Goal: Task Accomplishment & Management: Manage account settings

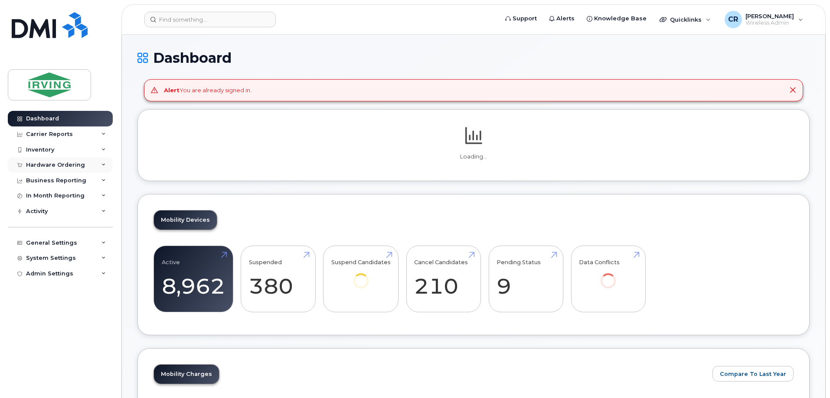
click at [49, 169] on div "Hardware Ordering" at bounding box center [60, 165] width 105 height 16
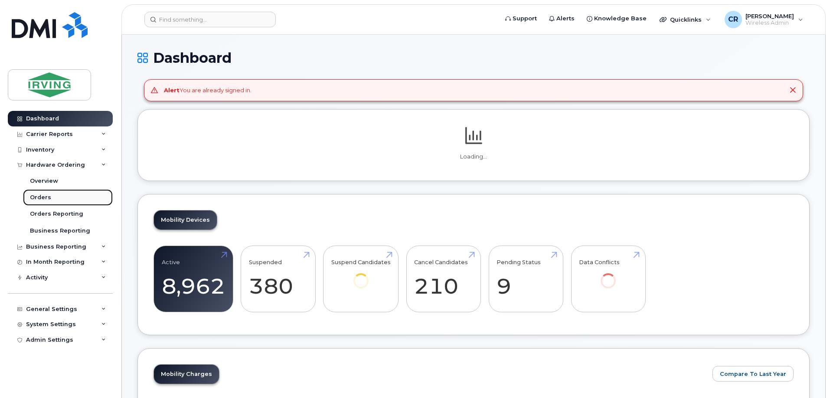
click at [46, 196] on div "Orders" at bounding box center [40, 198] width 21 height 8
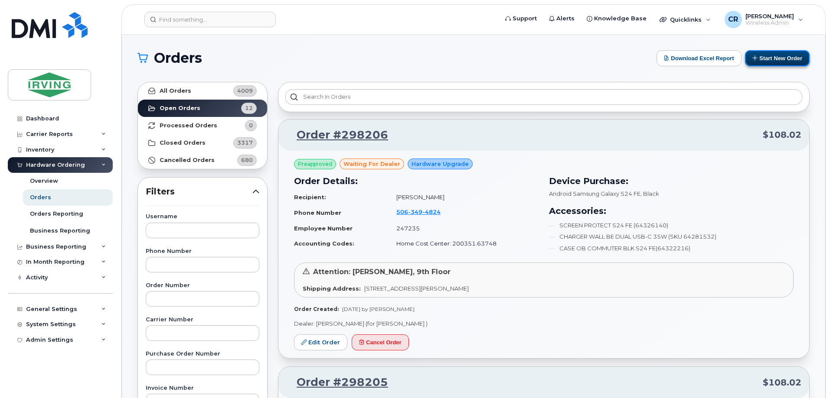
click at [765, 58] on button "Start New Order" at bounding box center [777, 58] width 65 height 16
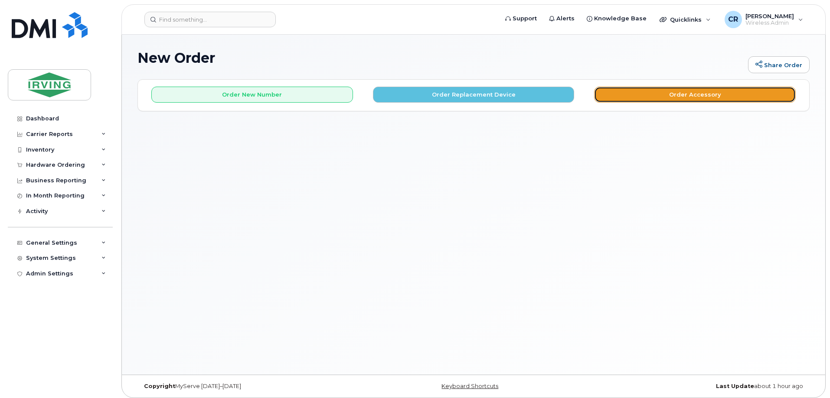
click at [670, 98] on button "Order Accessory" at bounding box center [695, 95] width 202 height 16
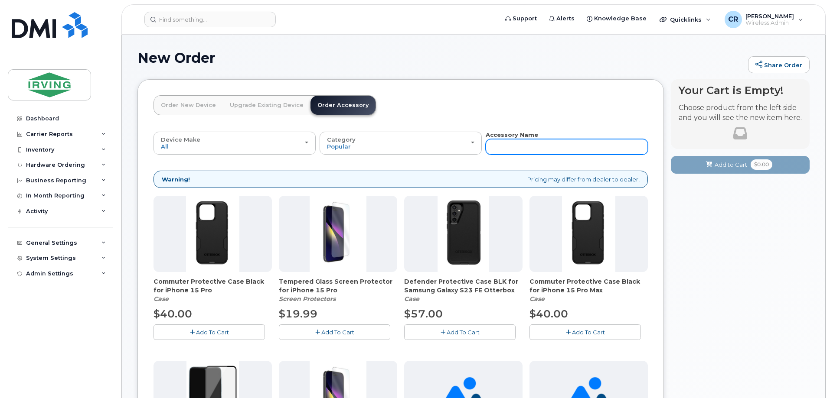
click at [504, 145] on input "text" at bounding box center [566, 147] width 162 height 16
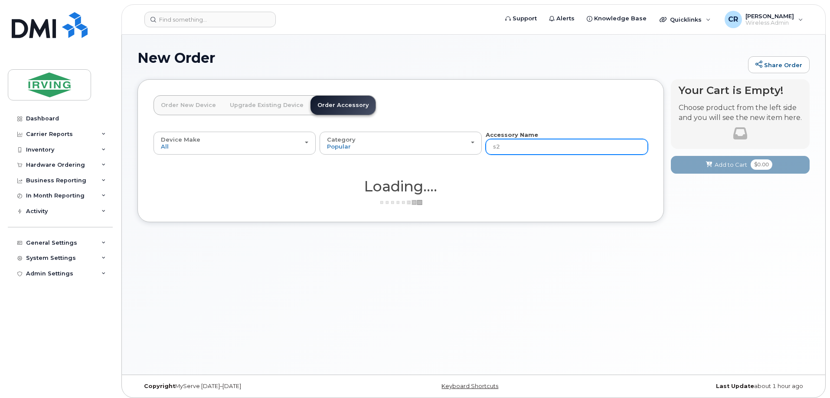
type input "s23"
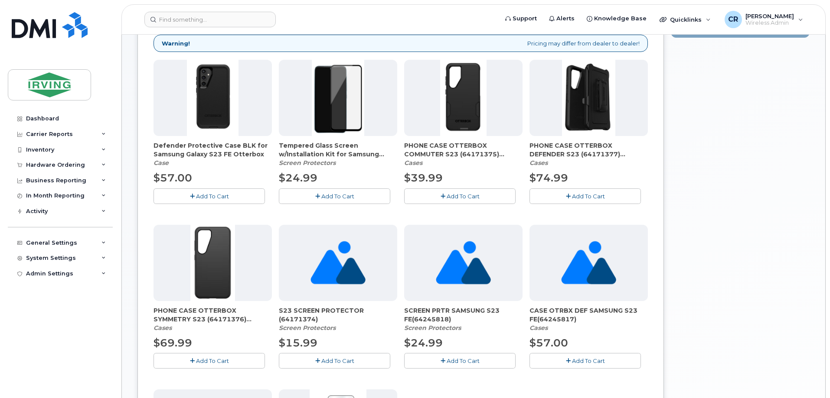
scroll to position [132, 0]
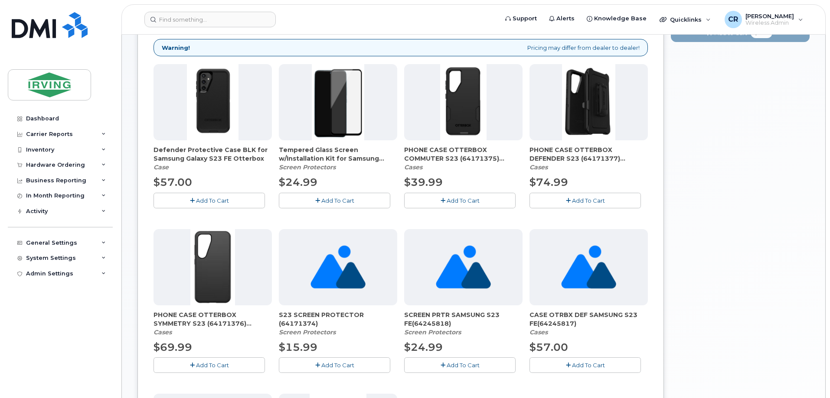
click at [339, 199] on span "Add To Cart" at bounding box center [337, 200] width 33 height 7
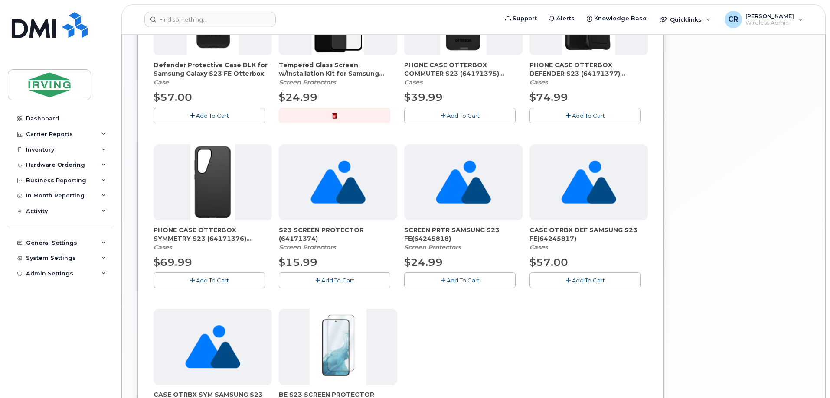
scroll to position [0, 0]
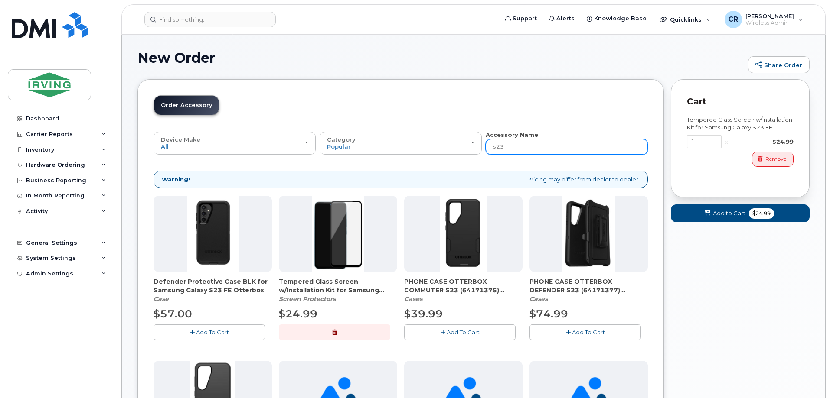
click at [520, 150] on input "s23" at bounding box center [566, 147] width 162 height 16
type input "s"
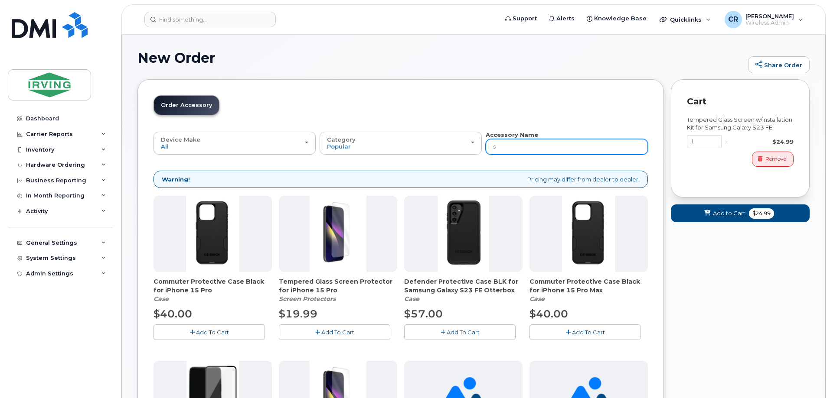
click at [520, 150] on input "s" at bounding box center [566, 147] width 162 height 16
type input "s22"
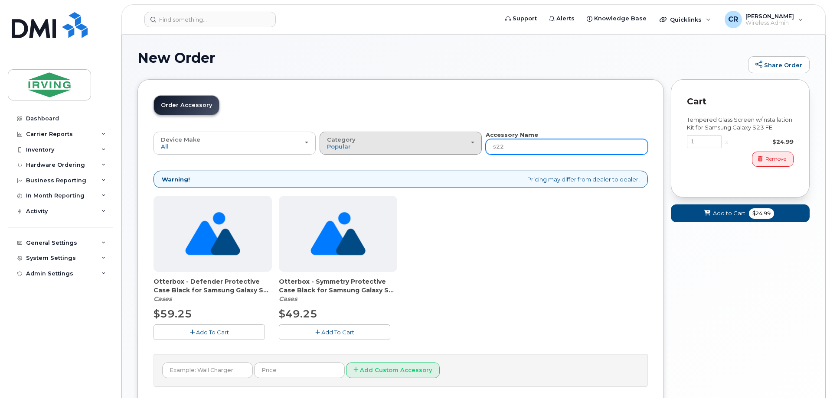
drag, startPoint x: 530, startPoint y: 150, endPoint x: 446, endPoint y: 145, distance: 84.2
click at [446, 145] on div "Device Make All Android Cell Phone iPhone All Android Cell Phone iPhone Categor…" at bounding box center [400, 143] width 494 height 24
type input "a54"
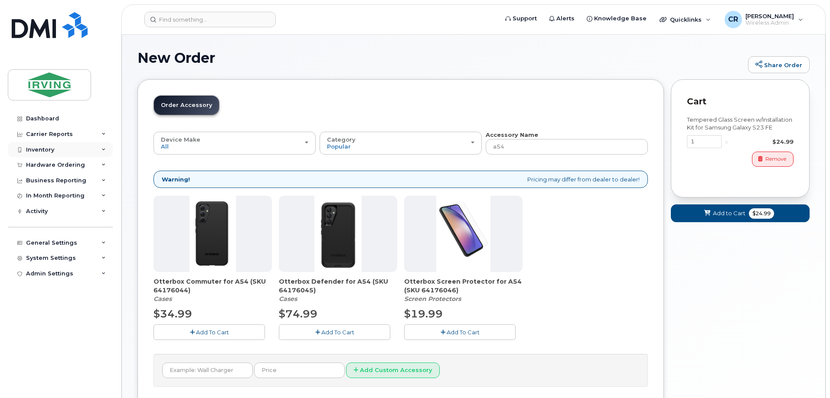
click at [49, 149] on div "Inventory" at bounding box center [40, 149] width 28 height 7
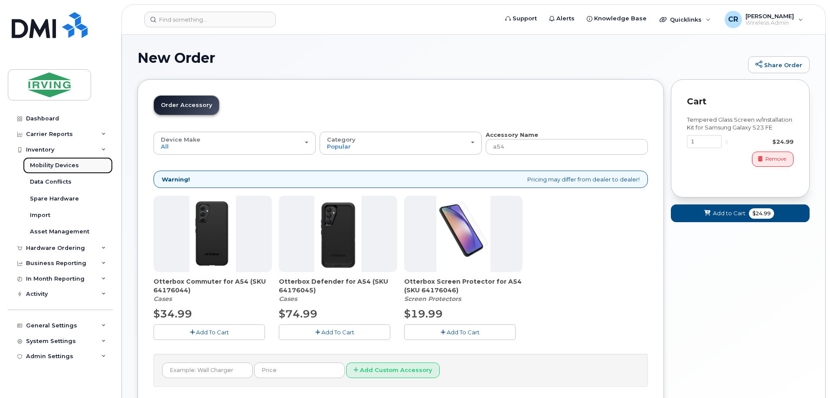
click at [50, 163] on div "Mobility Devices" at bounding box center [54, 166] width 49 height 8
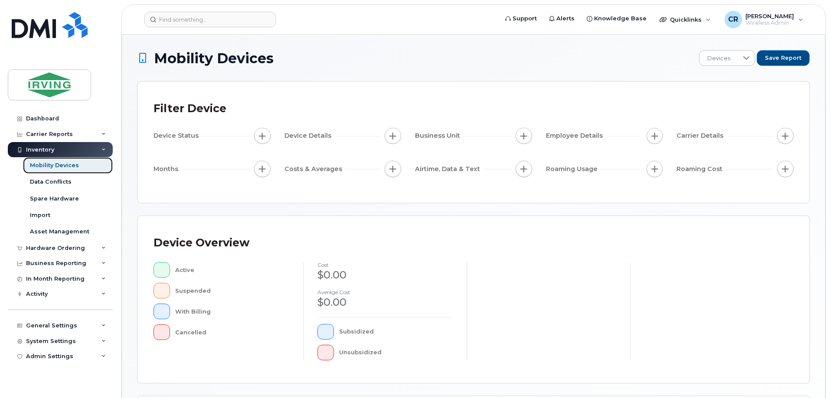
scroll to position [173, 0]
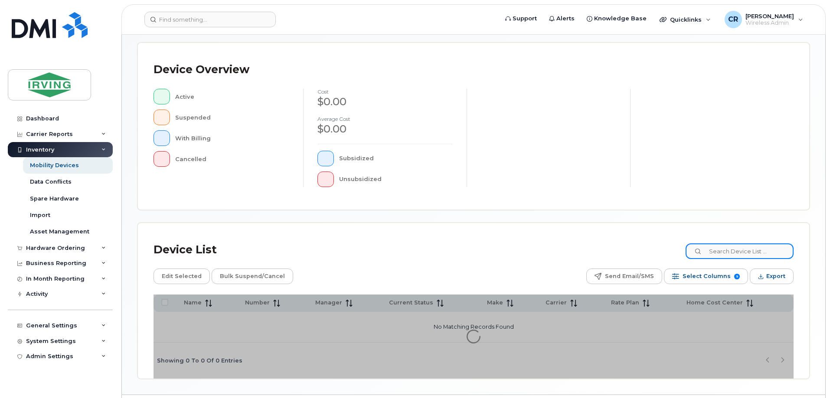
click at [728, 256] on input at bounding box center [739, 252] width 108 height 16
paste input "89302610207401645830"
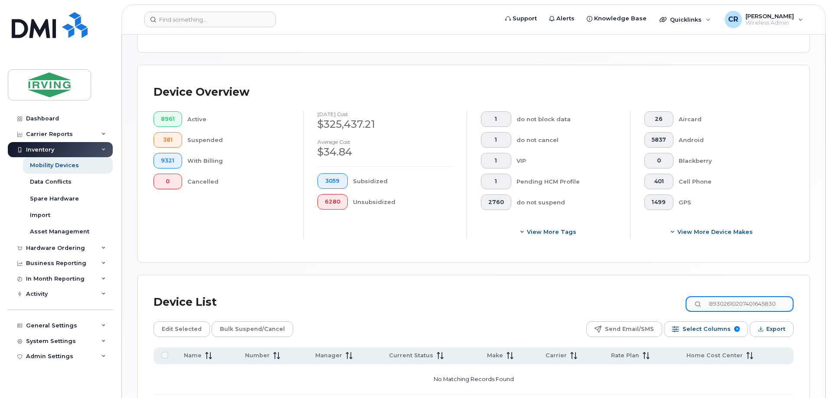
scroll to position [189, 0]
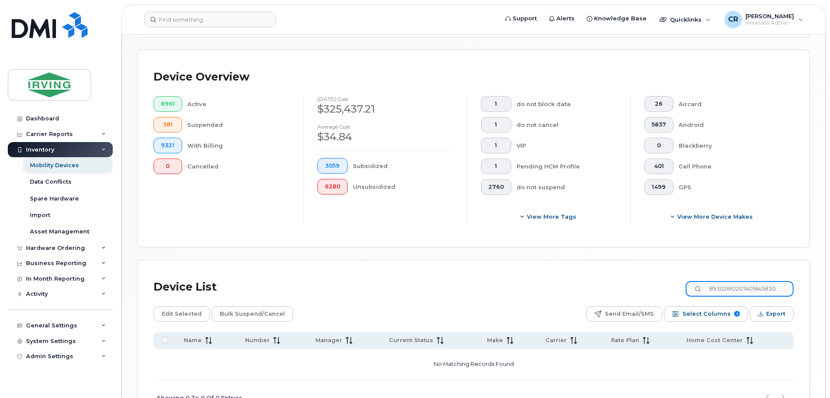
drag, startPoint x: 785, startPoint y: 282, endPoint x: 376, endPoint y: 280, distance: 409.6
click at [375, 280] on div "Device List 89302610207401645830" at bounding box center [473, 287] width 640 height 23
paste input "5063269494"
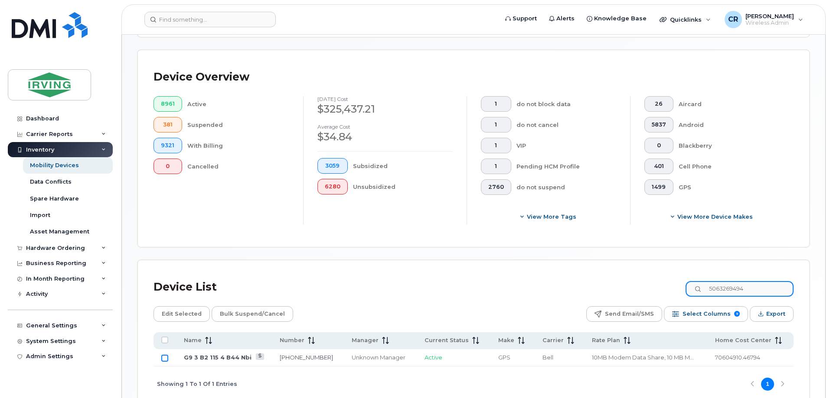
type input "5063269494"
click at [163, 355] on input "Row Unselected" at bounding box center [164, 358] width 7 height 7
checkbox input "true"
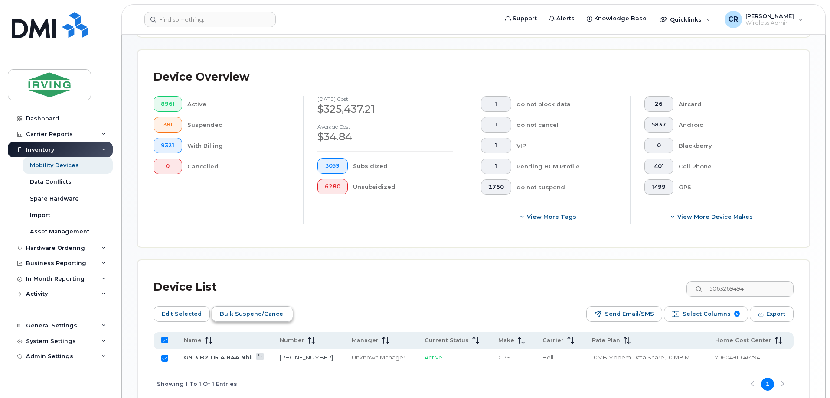
click at [248, 309] on span "Bulk Suspend/Cancel" at bounding box center [252, 314] width 65 height 13
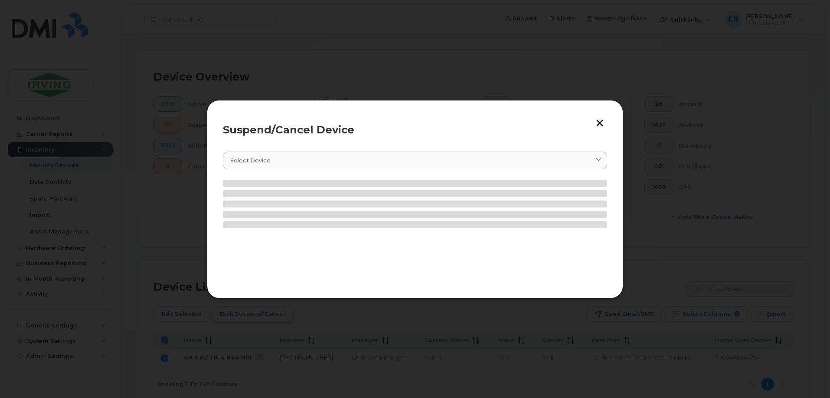
scroll to position [140, 0]
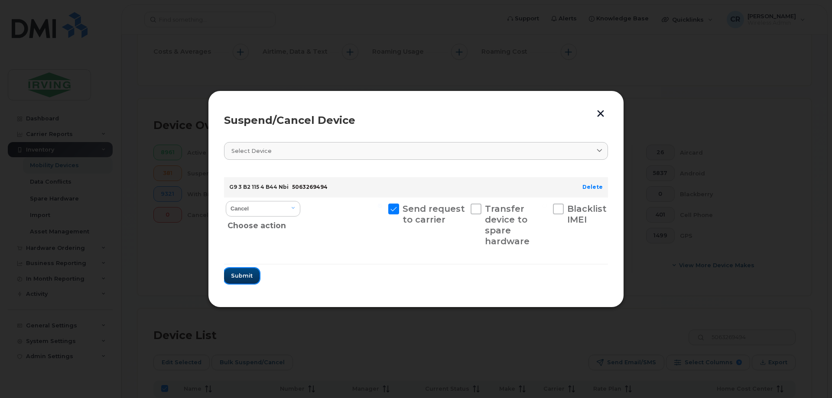
click at [239, 274] on span "Submit" at bounding box center [242, 276] width 22 height 8
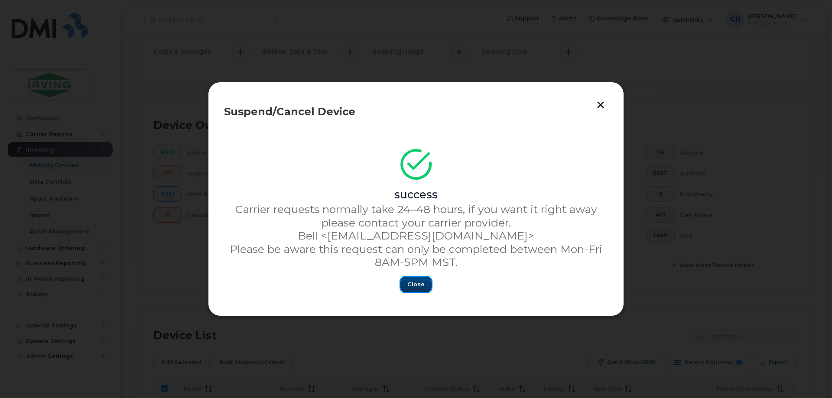
click at [417, 286] on span "Close" at bounding box center [415, 284] width 17 height 8
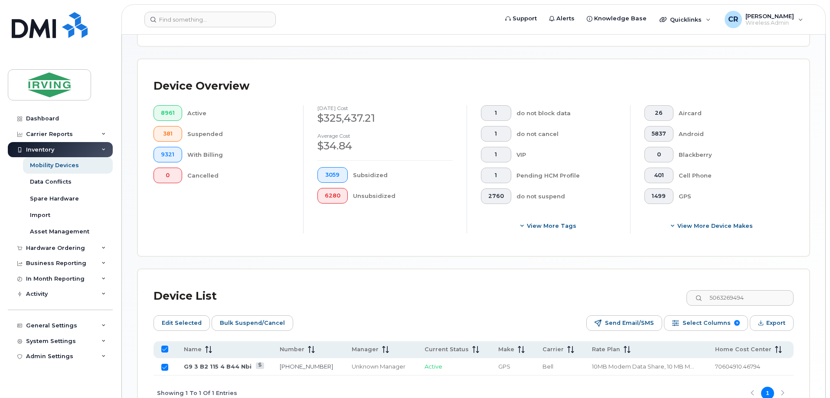
scroll to position [227, 0]
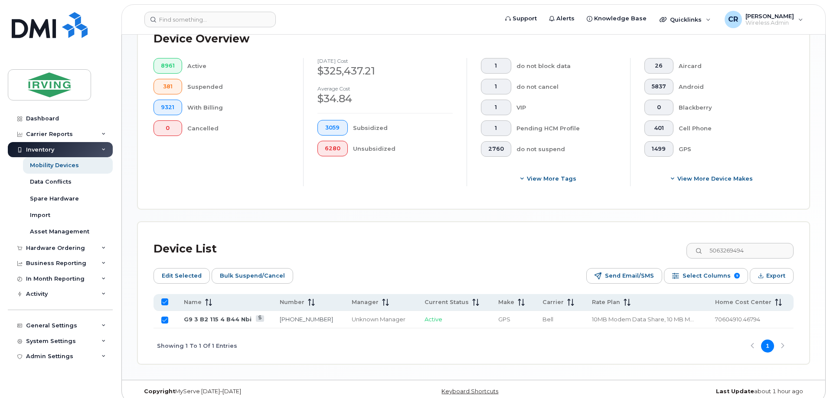
click at [163, 299] on input "All items selected" at bounding box center [164, 302] width 7 height 7
checkbox input "false"
drag, startPoint x: 764, startPoint y: 244, endPoint x: 560, endPoint y: 237, distance: 204.7
click at [560, 238] on div "Device List 5063269494" at bounding box center [473, 249] width 640 height 23
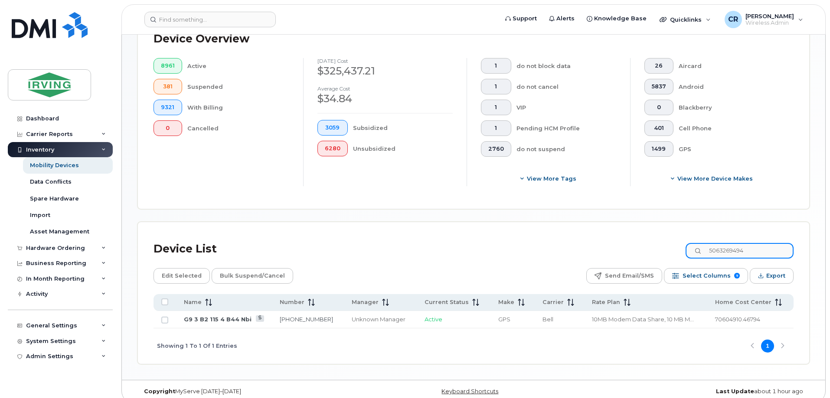
paste input "90015"
type input "5063900154"
click at [163, 317] on input "Row Unselected" at bounding box center [164, 320] width 7 height 7
checkbox input "true"
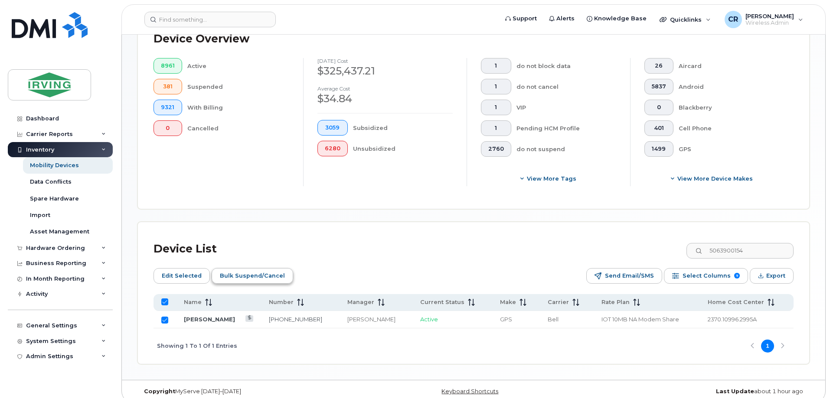
click at [235, 273] on span "Bulk Suspend/Cancel" at bounding box center [252, 276] width 65 height 13
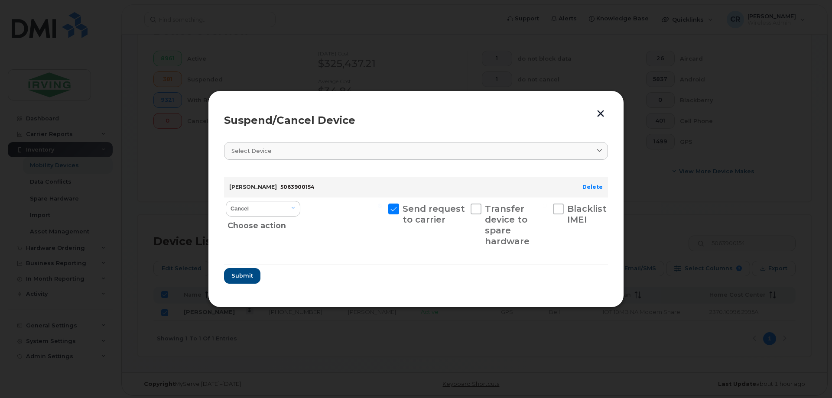
click at [247, 286] on section "Select device Type first three symbols or more Joshua Caron 5063900154 Delete C…" at bounding box center [416, 212] width 384 height 157
click at [245, 277] on span "Submit" at bounding box center [242, 276] width 22 height 8
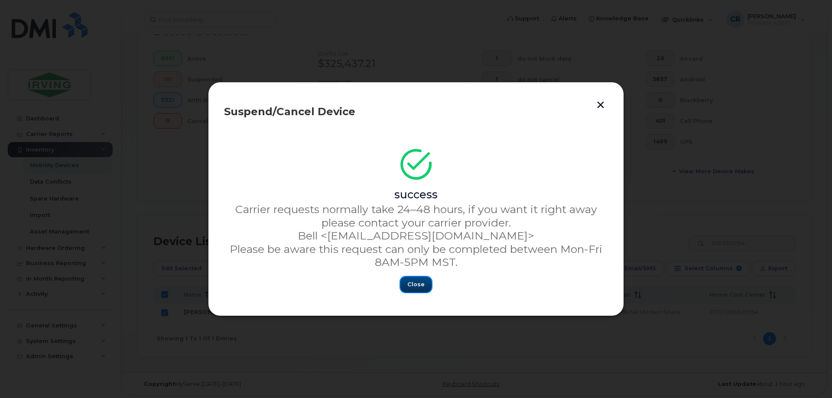
click at [410, 279] on button "Close" at bounding box center [415, 285] width 31 height 16
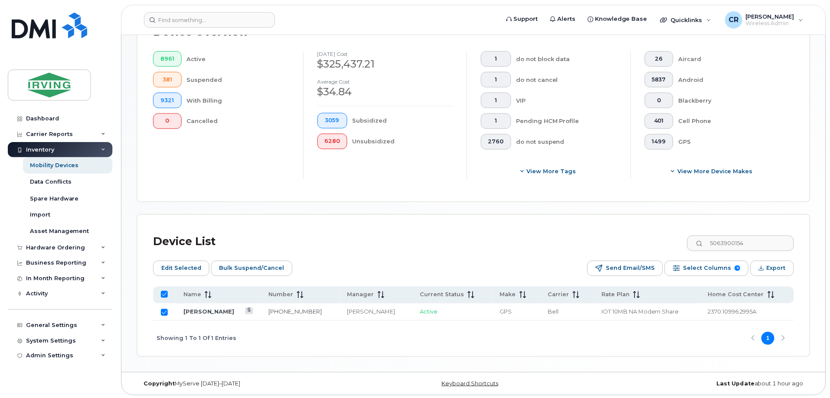
scroll to position [227, 0]
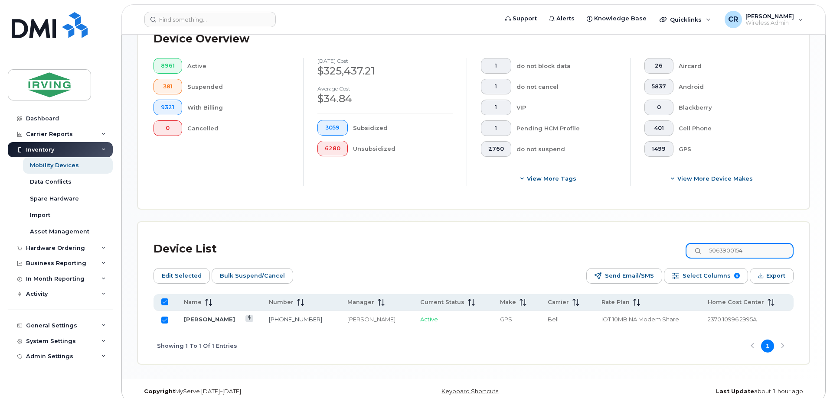
drag, startPoint x: 699, startPoint y: 244, endPoint x: 526, endPoint y: 241, distance: 173.0
click at [526, 241] on div "Device List 5063900154" at bounding box center [473, 249] width 640 height 23
paste input "782370134"
type input "7823701344"
checkbox input "false"
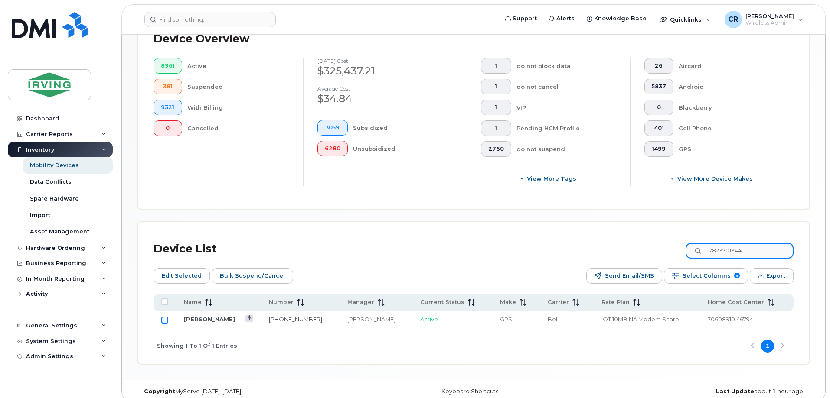
type input "7823701344"
click at [166, 317] on input "Row Unselected" at bounding box center [164, 320] width 7 height 7
checkbox input "true"
click at [231, 271] on span "Bulk Suspend/Cancel" at bounding box center [252, 276] width 65 height 13
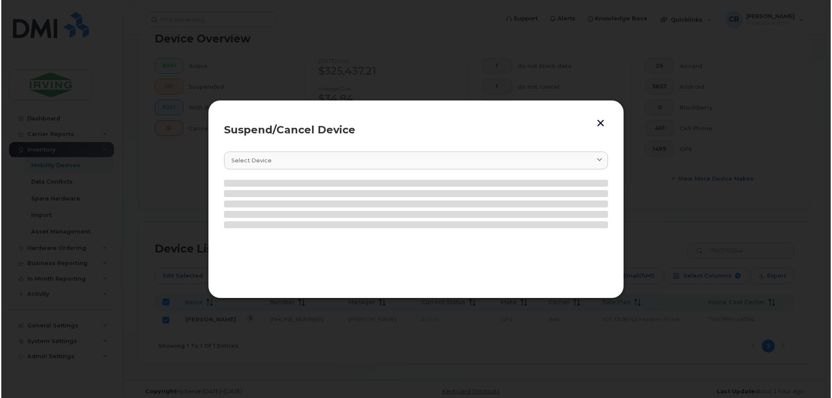
scroll to position [234, 0]
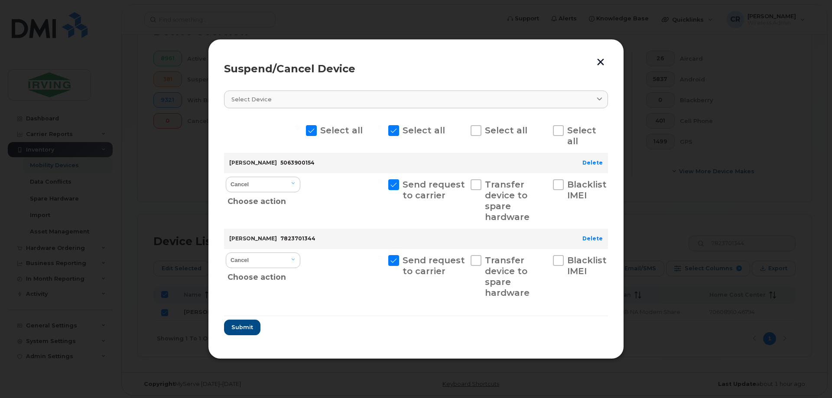
click at [602, 60] on button "button" at bounding box center [600, 62] width 13 height 14
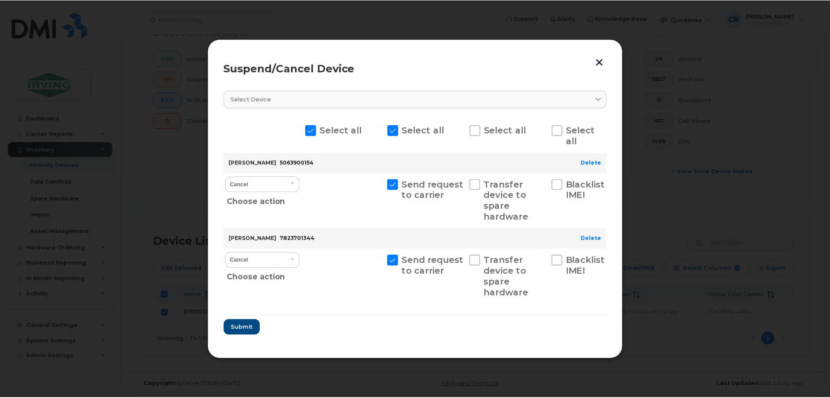
scroll to position [227, 0]
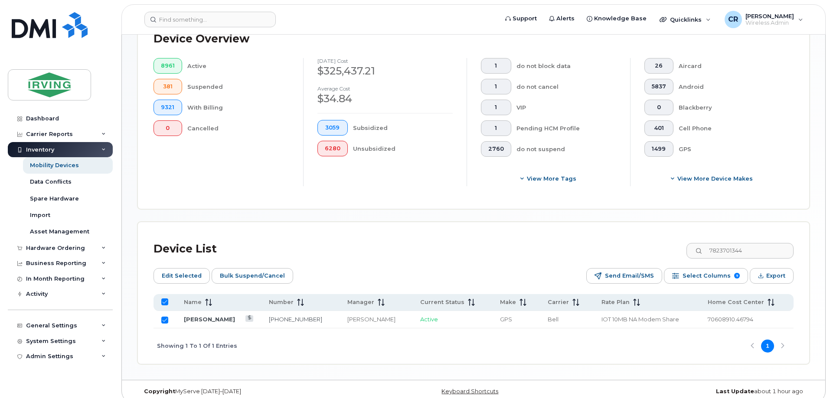
click at [512, 238] on div "Device List 7823701344" at bounding box center [473, 249] width 640 height 23
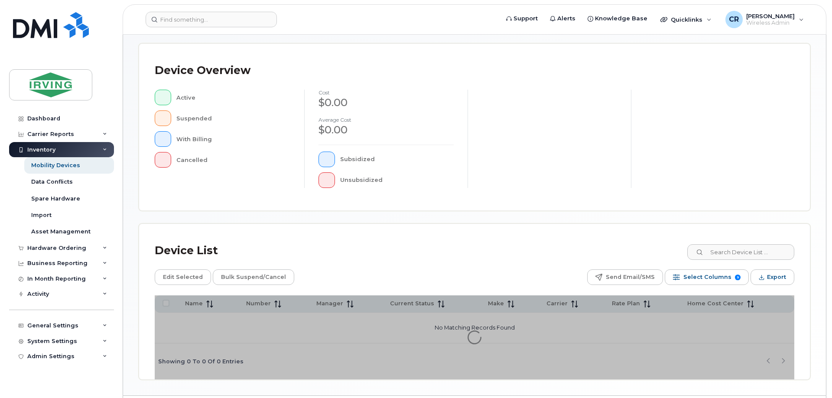
scroll to position [198, 0]
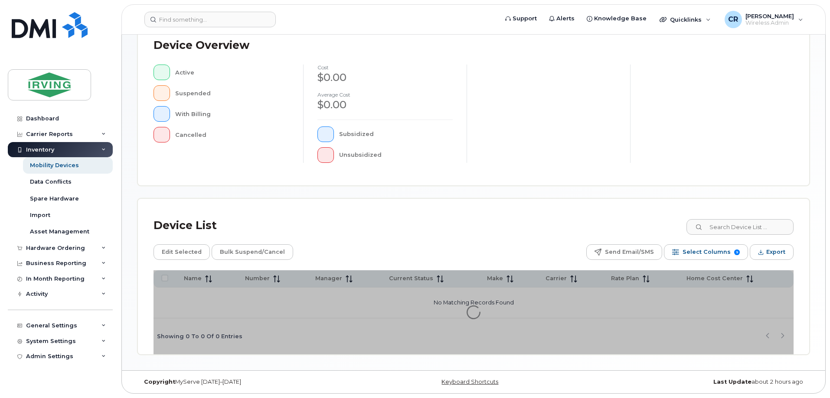
click at [762, 218] on div "Device List" at bounding box center [473, 226] width 640 height 23
click at [741, 230] on input at bounding box center [739, 227] width 108 height 16
paste input "7823701344"
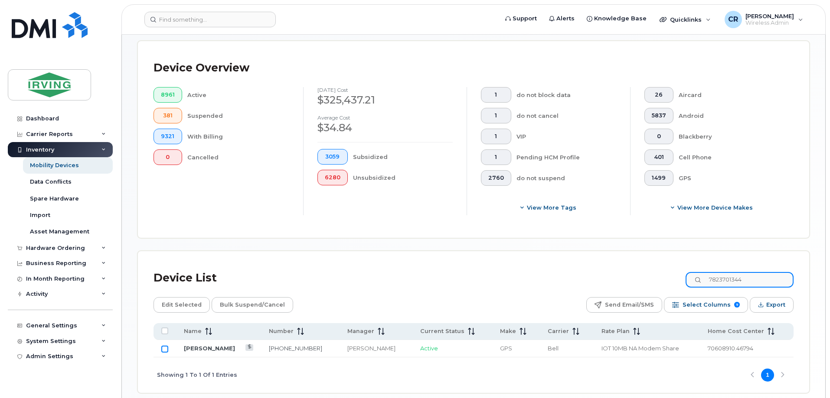
type input "7823701344"
click at [166, 346] on input "Row Unselected" at bounding box center [164, 349] width 7 height 7
checkbox input "true"
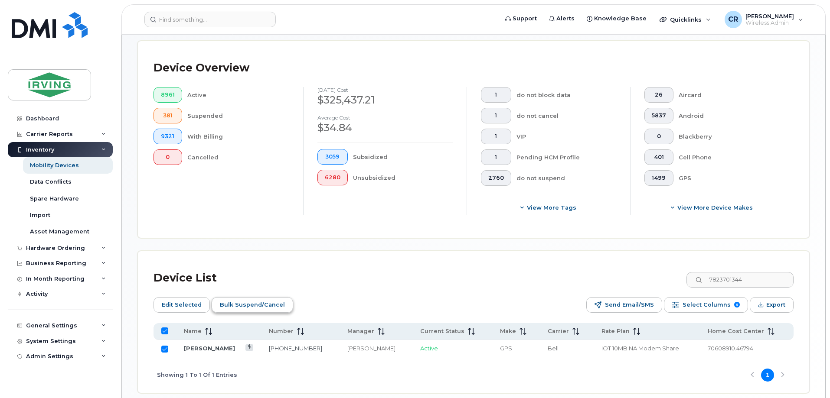
click at [255, 299] on span "Bulk Suspend/Cancel" at bounding box center [252, 305] width 65 height 13
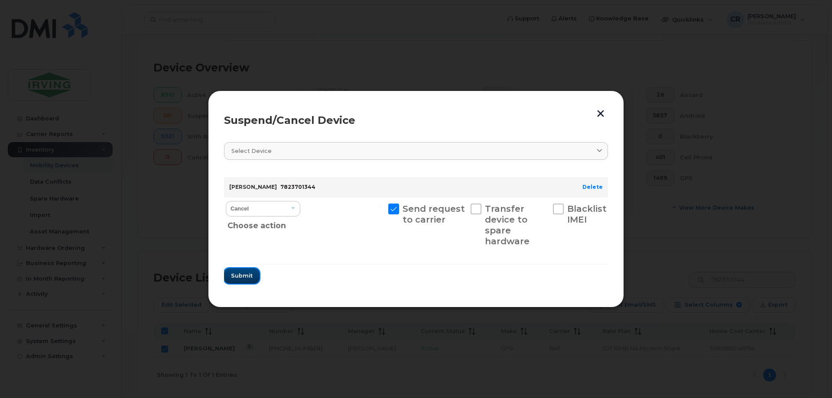
click at [249, 277] on span "Submit" at bounding box center [242, 276] width 22 height 8
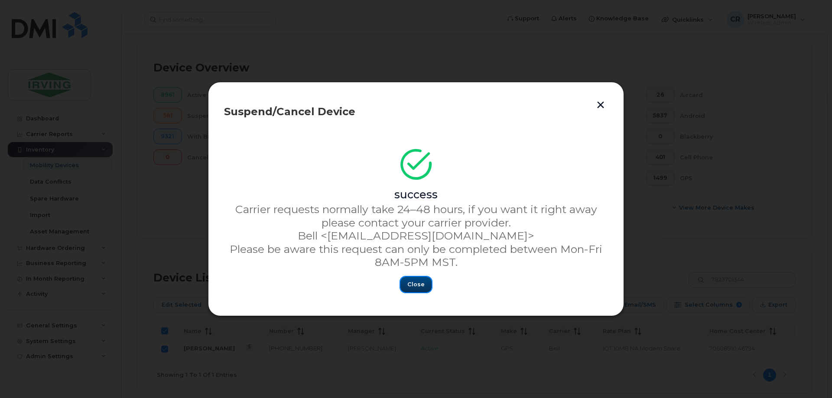
click at [415, 285] on span "Close" at bounding box center [415, 284] width 17 height 8
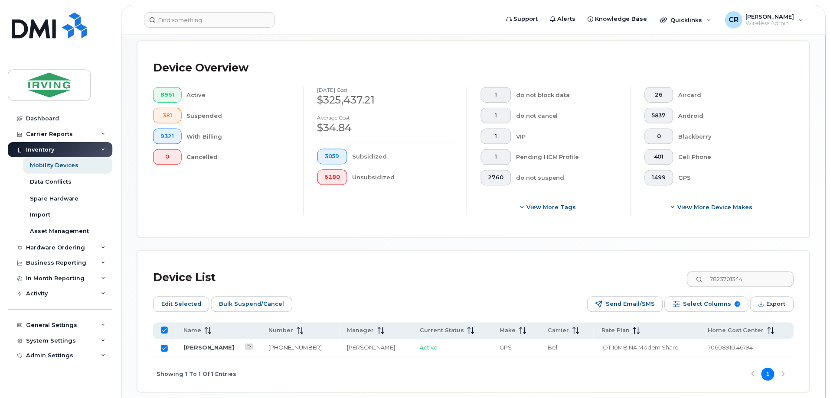
scroll to position [190, 0]
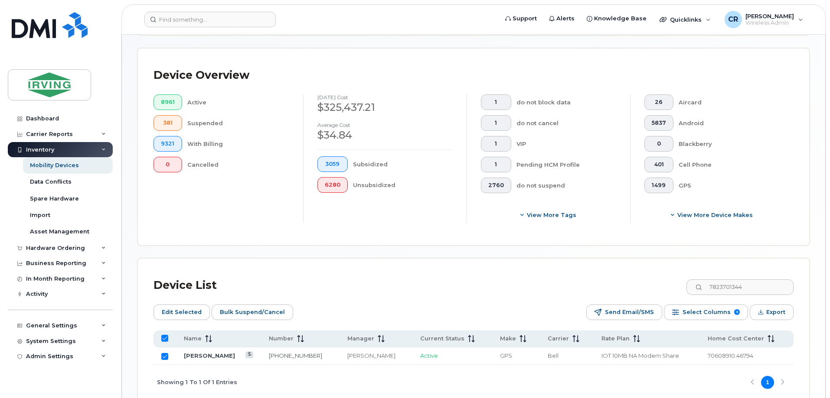
click at [166, 353] on input "Row Selected" at bounding box center [164, 356] width 7 height 7
checkbox input "false"
drag, startPoint x: 774, startPoint y: 279, endPoint x: 498, endPoint y: 279, distance: 276.1
click at [498, 279] on div "Device List 7823701344" at bounding box center [473, 285] width 640 height 23
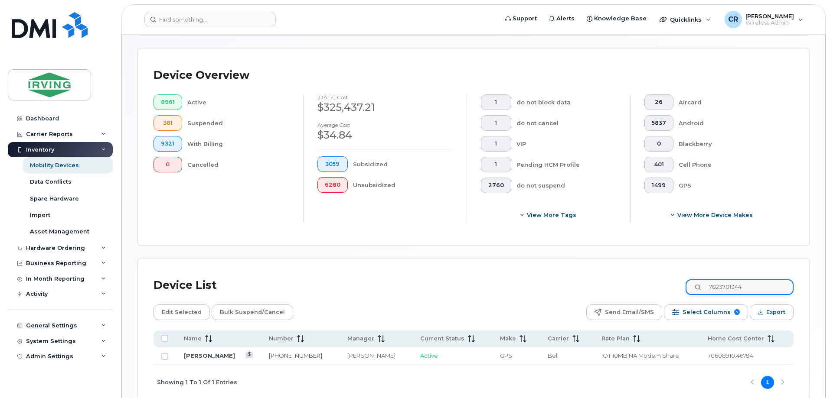
paste input "5064238187"
type input "5064238187"
click at [169, 348] on td at bounding box center [164, 356] width 23 height 17
click at [160, 349] on td at bounding box center [164, 356] width 23 height 17
click at [166, 353] on td at bounding box center [164, 356] width 23 height 17
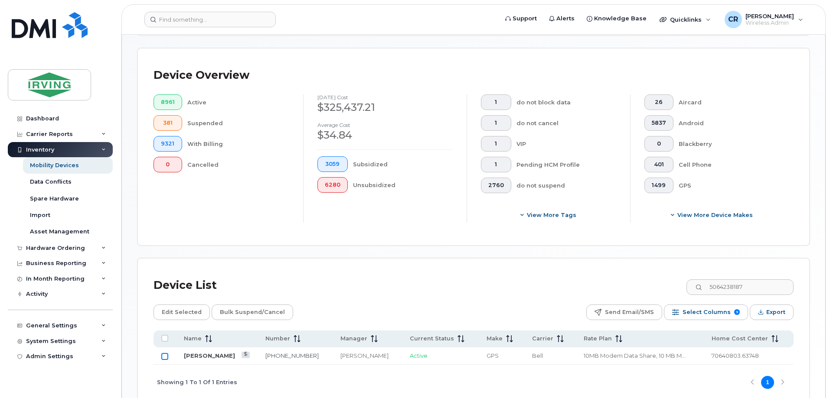
click at [166, 353] on input "Row Unselected" at bounding box center [164, 356] width 7 height 7
checkbox input "true"
click at [240, 308] on span "Bulk Suspend/Cancel" at bounding box center [252, 312] width 65 height 13
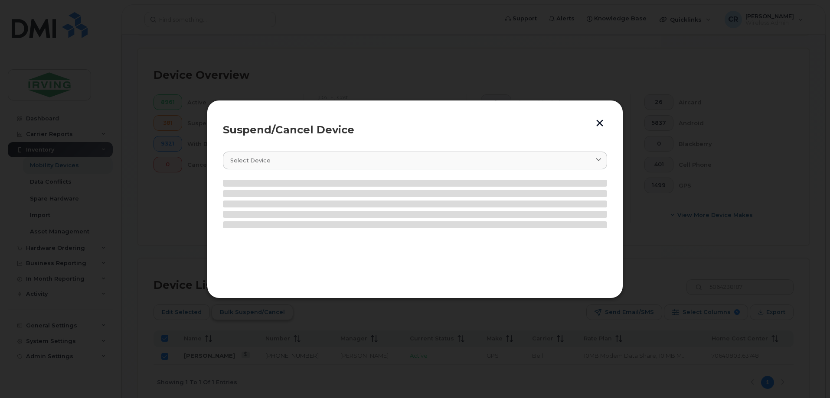
scroll to position [142, 0]
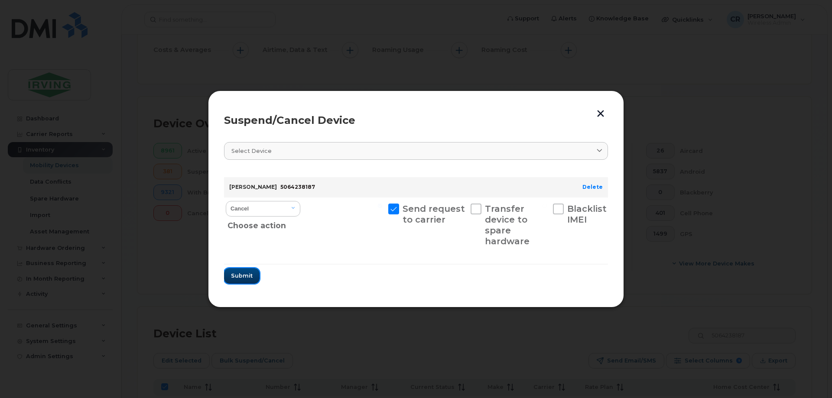
click at [241, 275] on span "Submit" at bounding box center [242, 276] width 22 height 8
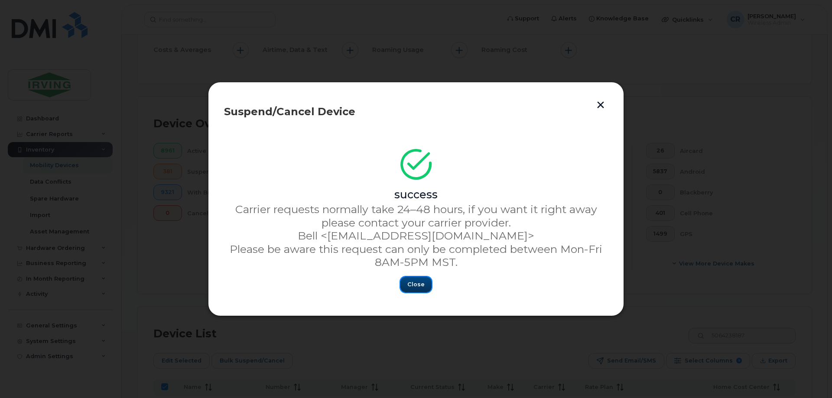
click at [411, 283] on span "Close" at bounding box center [415, 284] width 17 height 8
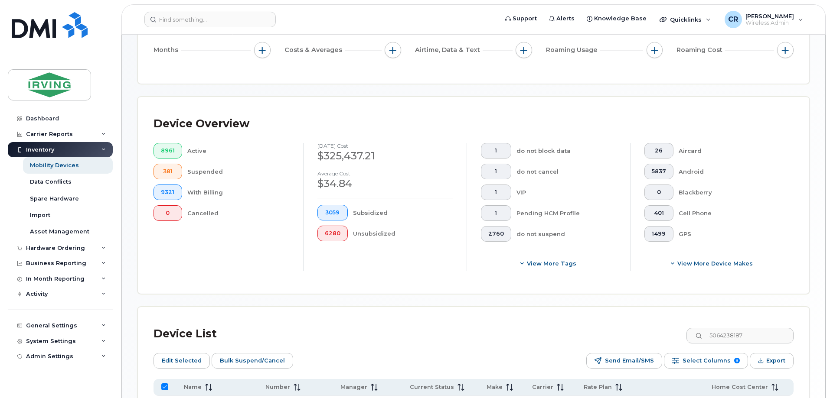
click at [163, 384] on input "All items selected" at bounding box center [164, 387] width 7 height 7
checkbox input "false"
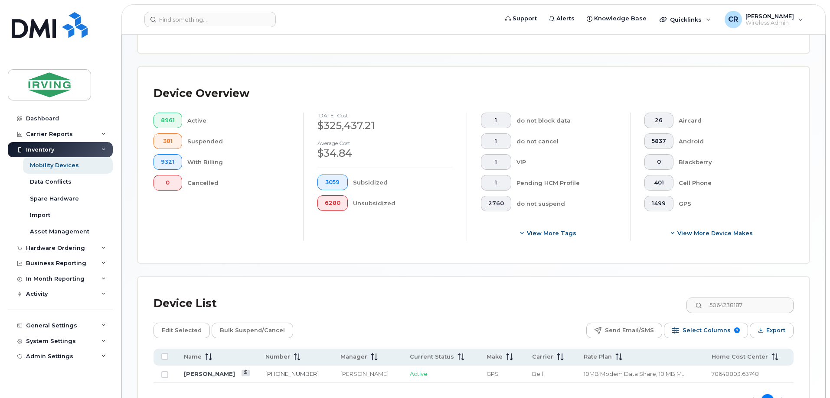
scroll to position [185, 0]
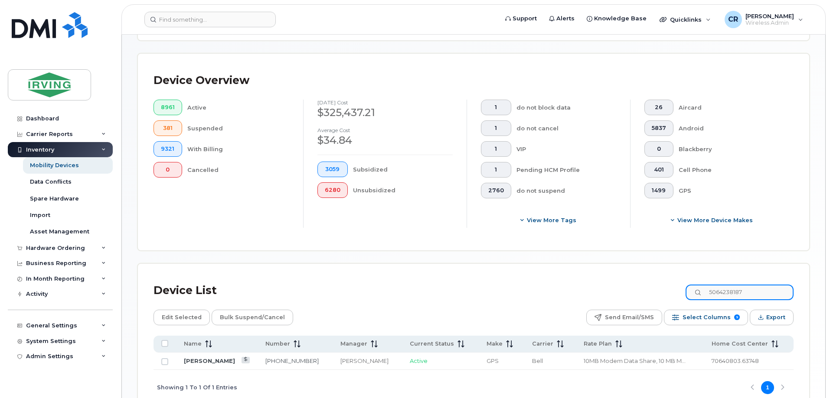
drag, startPoint x: 754, startPoint y: 283, endPoint x: 523, endPoint y: 284, distance: 231.0
click at [523, 284] on div "Device List 5064238187" at bounding box center [473, 291] width 640 height 23
paste input "354642"
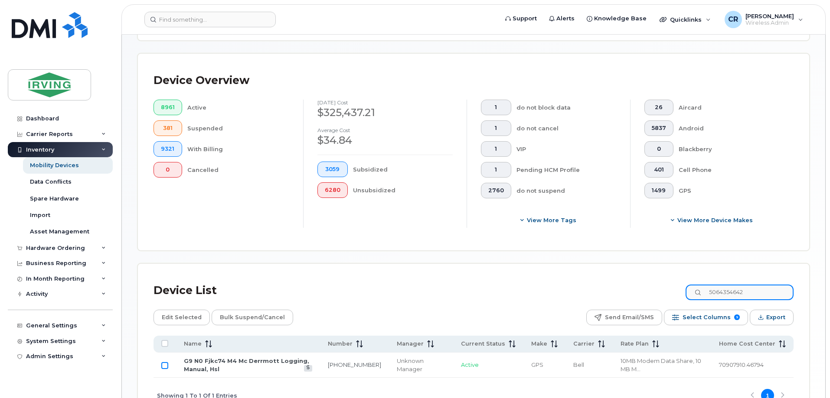
type input "5064354642"
click at [163, 362] on input "Row Unselected" at bounding box center [164, 365] width 7 height 7
checkbox input "true"
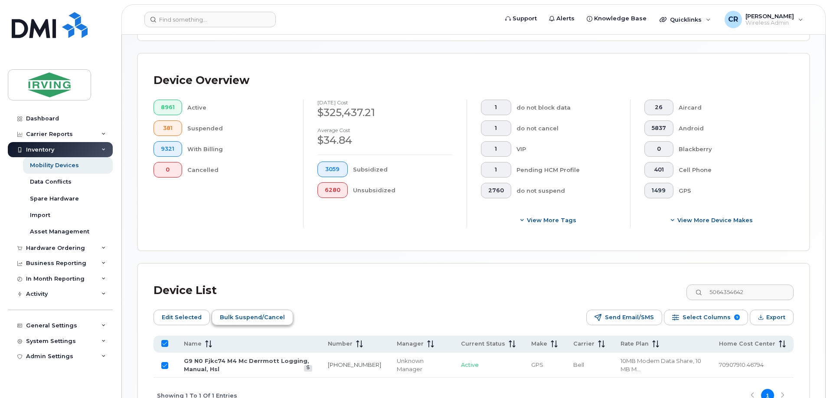
click at [258, 311] on span "Bulk Suspend/Cancel" at bounding box center [252, 317] width 65 height 13
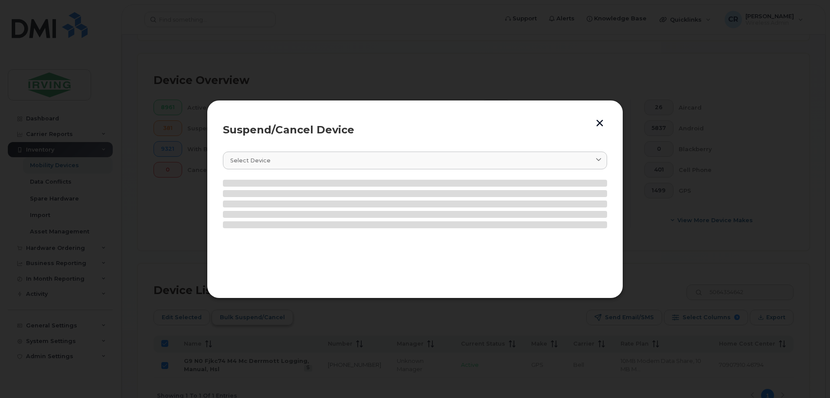
scroll to position [137, 0]
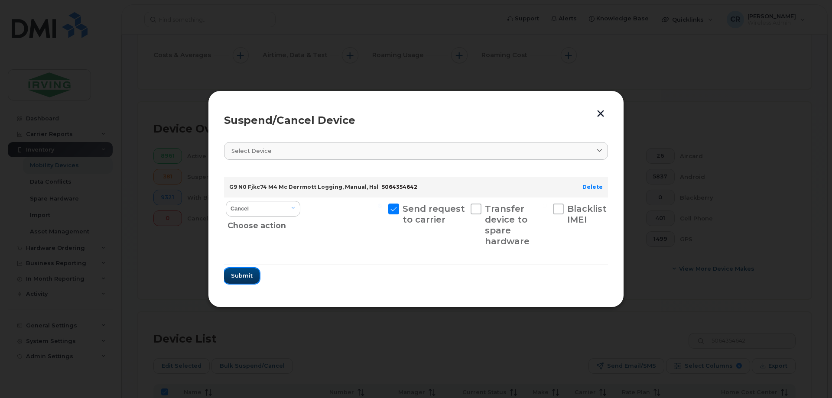
click at [240, 283] on button "Submit" at bounding box center [242, 276] width 36 height 16
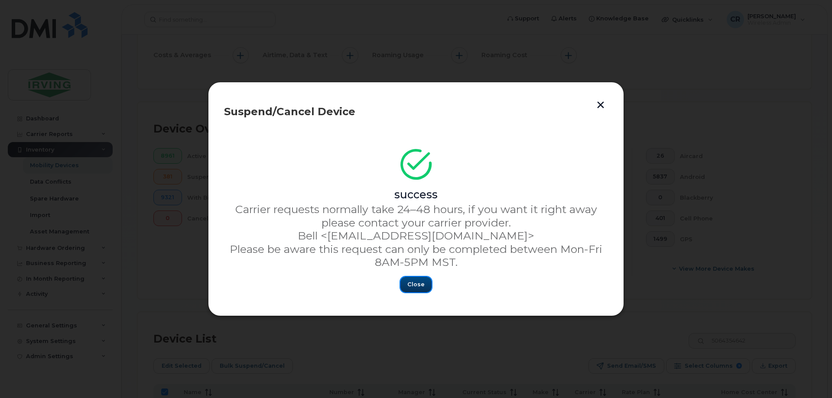
click at [410, 286] on span "Close" at bounding box center [415, 284] width 17 height 8
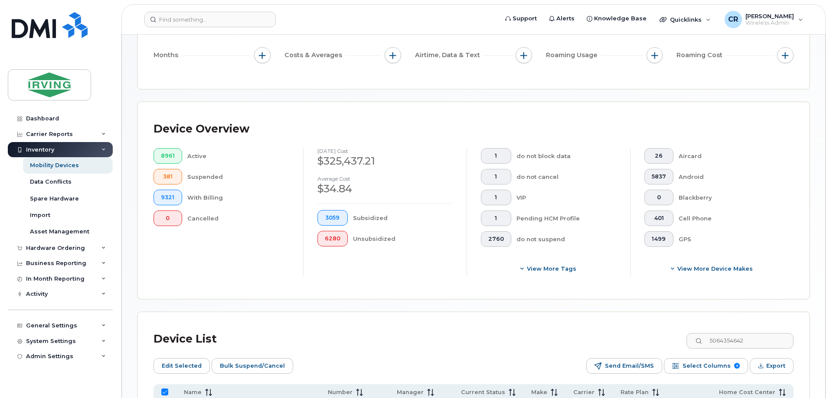
click at [163, 389] on input "All items selected" at bounding box center [164, 392] width 7 height 7
checkbox input "false"
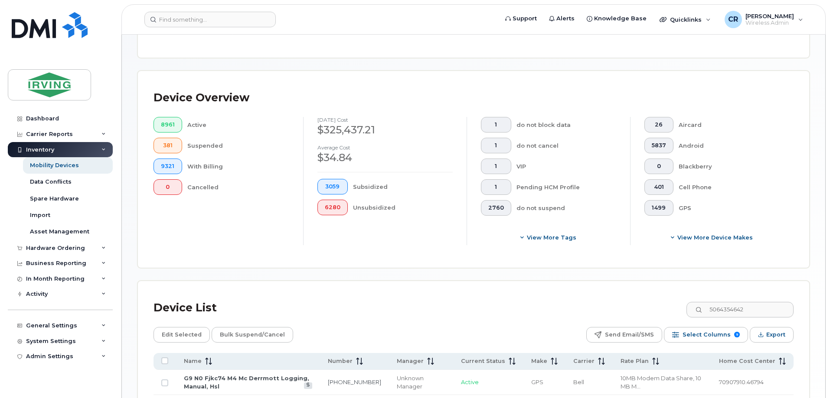
scroll to position [223, 0]
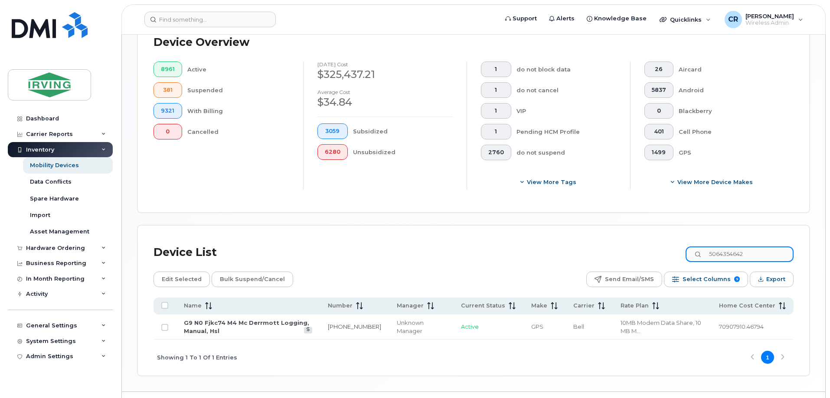
drag, startPoint x: 771, startPoint y: 243, endPoint x: 550, endPoint y: 251, distance: 220.3
click at [554, 251] on div "Device List 5064354642" at bounding box center [473, 252] width 640 height 23
paste input "1756"
type input "5064351756"
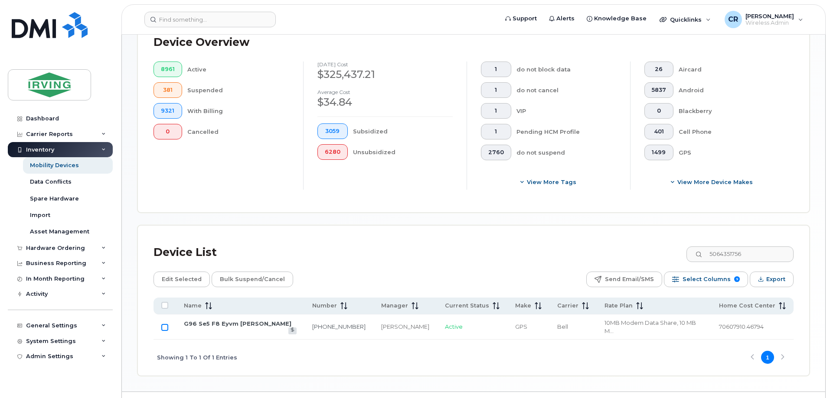
click at [164, 324] on input "Row Unselected" at bounding box center [164, 327] width 7 height 7
checkbox input "true"
click at [254, 273] on span "Bulk Suspend/Cancel" at bounding box center [252, 279] width 65 height 13
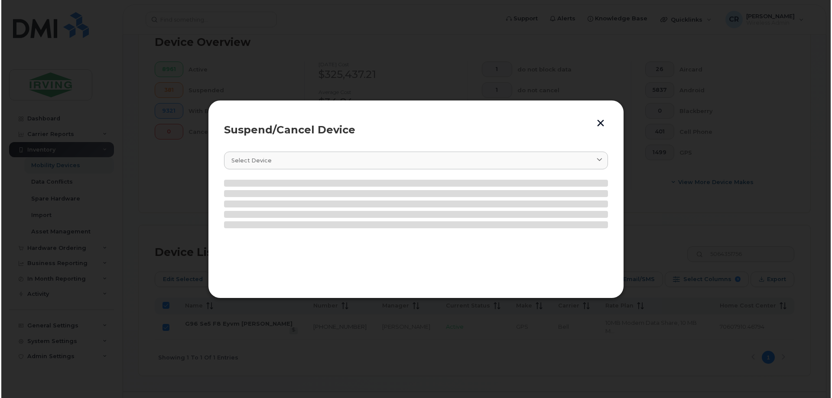
scroll to position [231, 0]
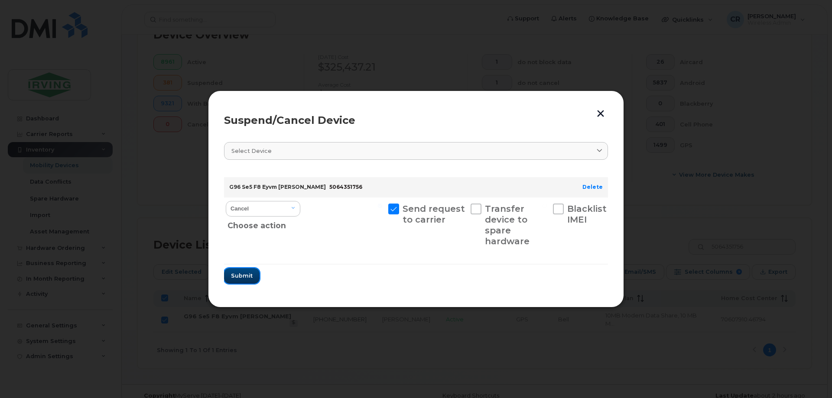
click at [251, 279] on span "Submit" at bounding box center [242, 276] width 22 height 8
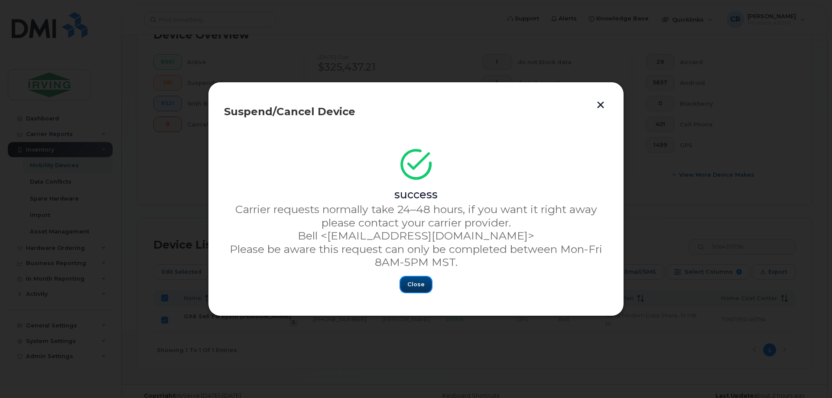
click at [412, 284] on span "Close" at bounding box center [415, 284] width 17 height 8
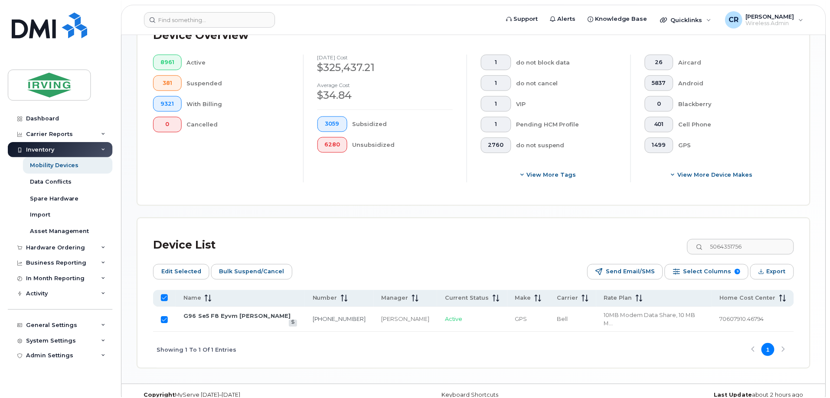
scroll to position [223, 0]
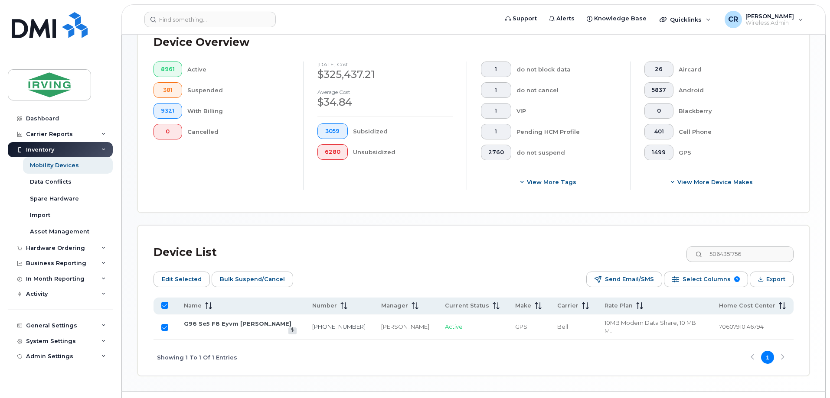
click at [165, 302] on input "All items selected" at bounding box center [164, 305] width 7 height 7
checkbox input "false"
drag, startPoint x: 764, startPoint y: 242, endPoint x: 574, endPoint y: 237, distance: 189.9
click at [574, 241] on div "Device List 5064351756" at bounding box center [473, 252] width 640 height 23
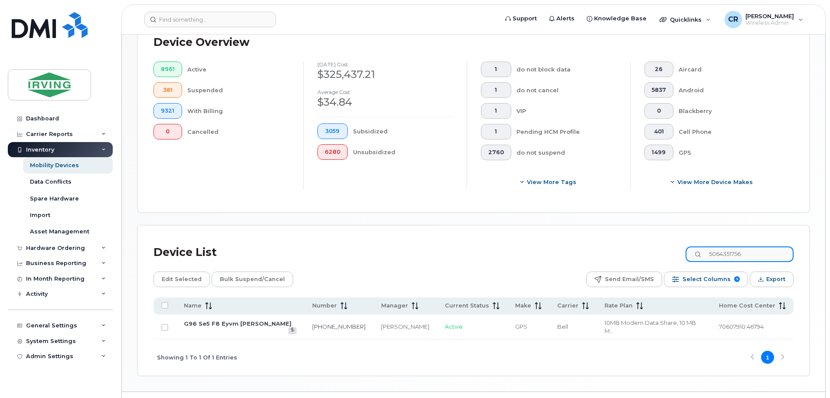
paste input "338"
type input "5064351338"
click at [165, 324] on input "Row Unselected" at bounding box center [164, 327] width 7 height 7
checkbox input "true"
click at [246, 282] on div "Device List 5064351338 Edit Selected Bulk Suspend/Cancel Send Email/SMS Select …" at bounding box center [473, 308] width 640 height 134
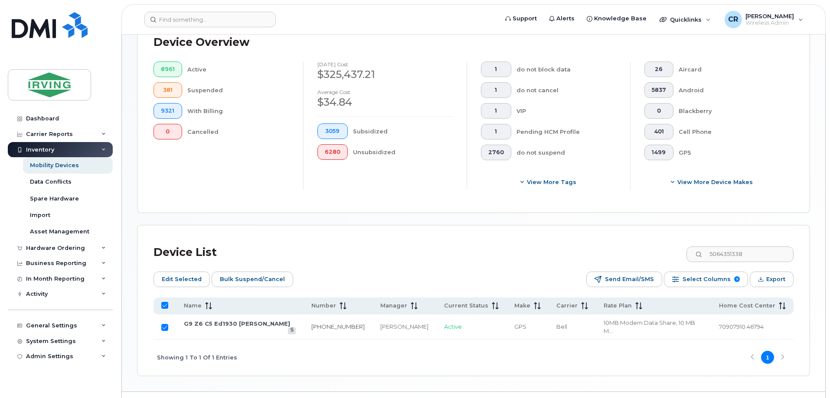
click at [247, 281] on div "Device List 5064351338 Edit Selected Bulk Suspend/Cancel Send Email/SMS Select …" at bounding box center [473, 308] width 640 height 134
click at [247, 273] on span "Bulk Suspend/Cancel" at bounding box center [252, 279] width 65 height 13
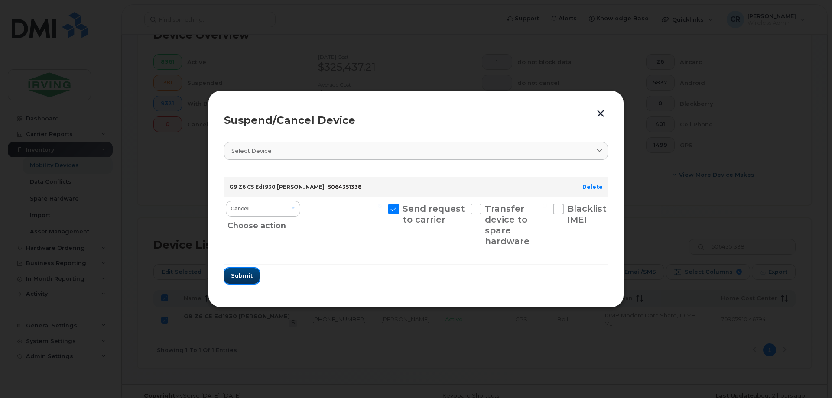
click at [242, 283] on button "Submit" at bounding box center [242, 276] width 36 height 16
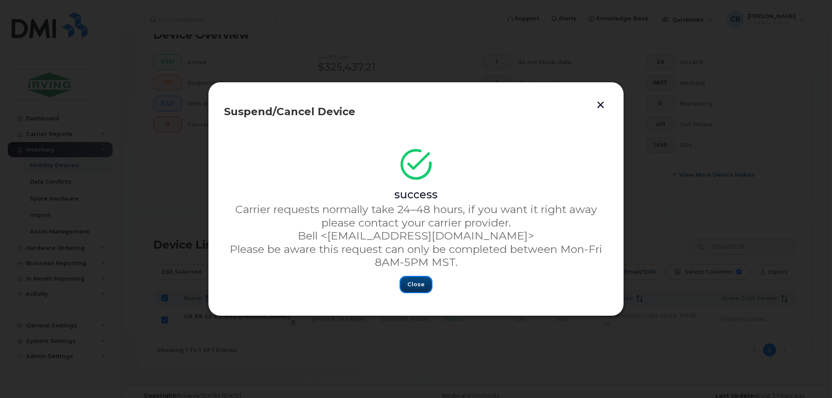
drag, startPoint x: 423, startPoint y: 284, endPoint x: 291, endPoint y: 283, distance: 132.2
click at [423, 284] on span "Close" at bounding box center [415, 284] width 17 height 8
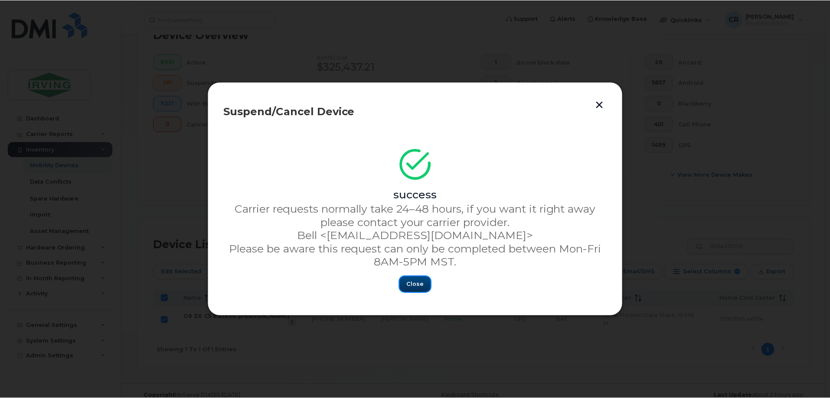
scroll to position [223, 0]
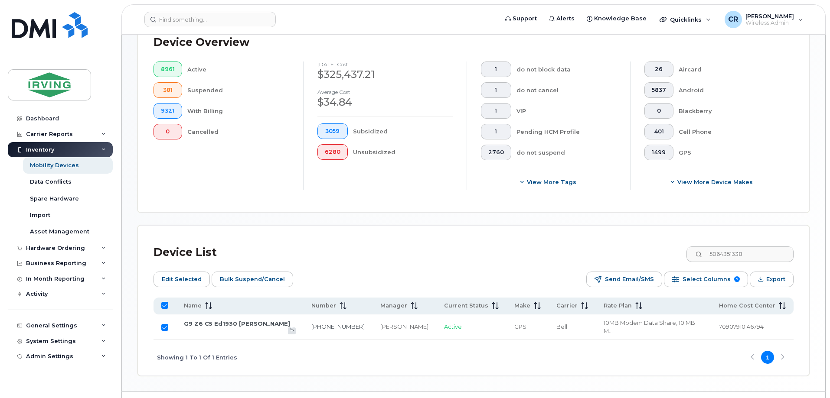
click at [166, 302] on input "All items selected" at bounding box center [164, 305] width 7 height 7
checkbox input "false"
drag, startPoint x: 762, startPoint y: 247, endPoint x: 492, endPoint y: 234, distance: 270.7
click at [499, 241] on div "Device List 5064351338" at bounding box center [473, 252] width 640 height 23
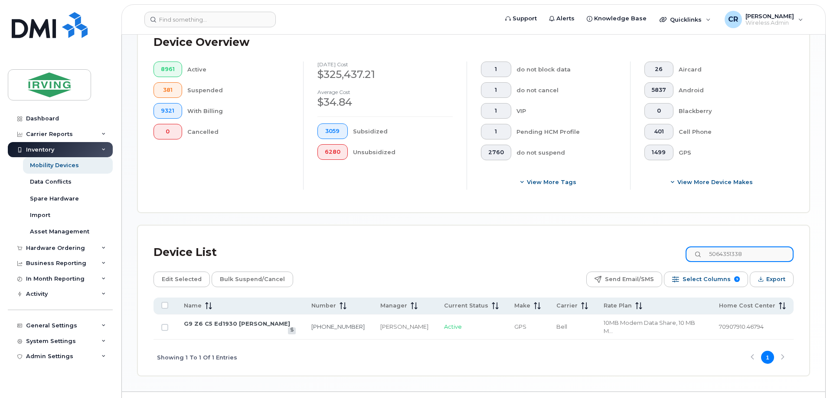
paste input "30683"
type input "5064330683"
click at [165, 324] on input "Row Unselected" at bounding box center [164, 327] width 7 height 7
checkbox input "true"
click at [246, 273] on span "Bulk Suspend/Cancel" at bounding box center [252, 279] width 65 height 13
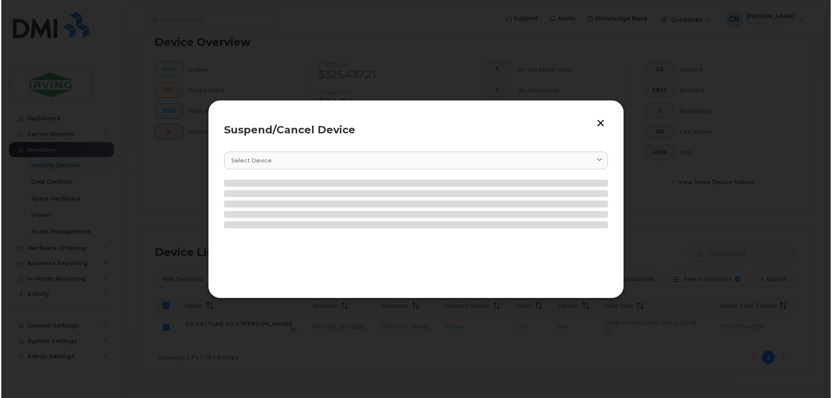
scroll to position [231, 0]
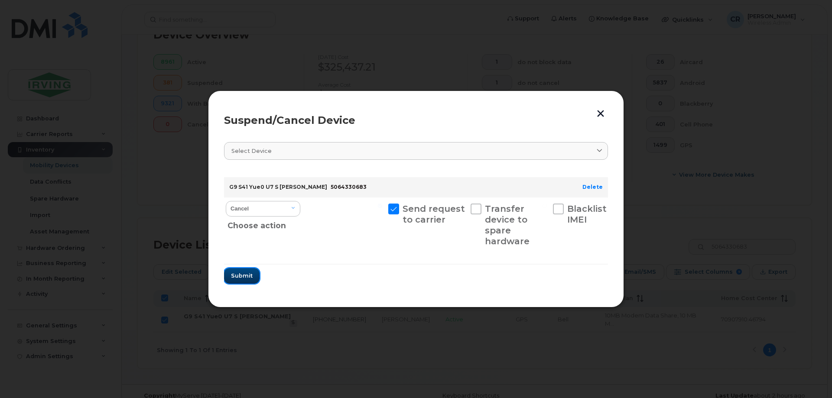
click at [244, 277] on span "Submit" at bounding box center [242, 276] width 22 height 8
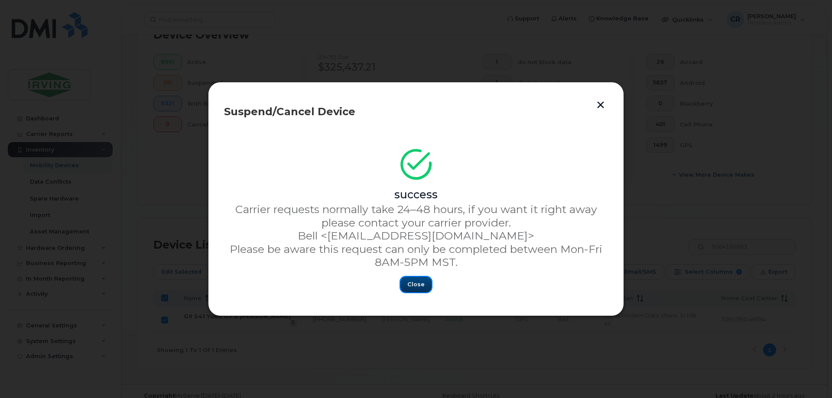
click at [416, 286] on span "Close" at bounding box center [415, 284] width 17 height 8
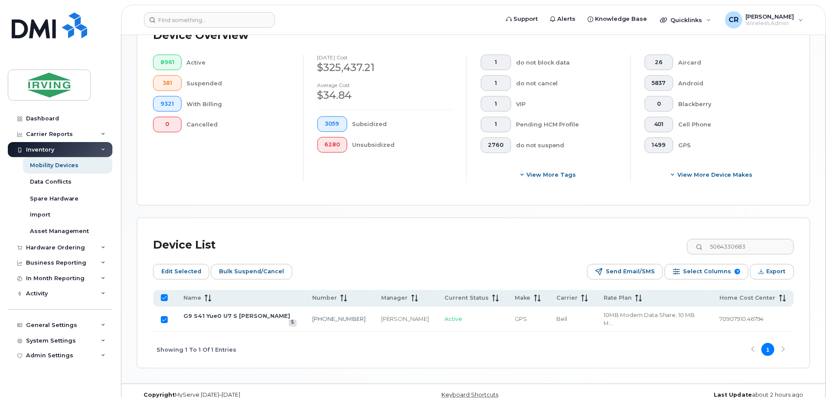
scroll to position [223, 0]
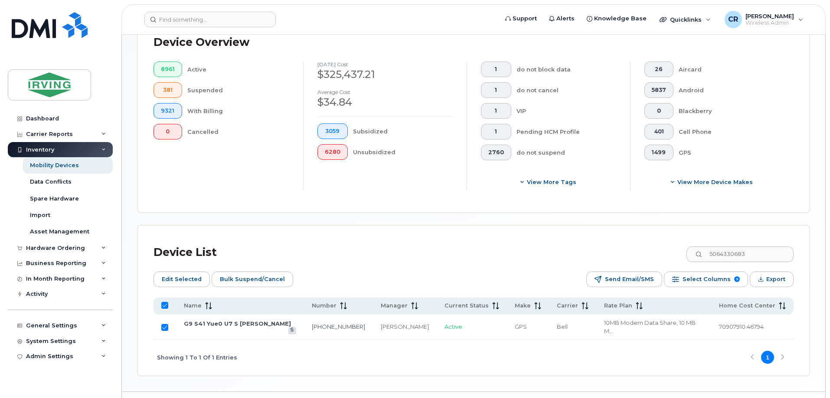
click at [162, 302] on input "All items selected" at bounding box center [164, 305] width 7 height 7
checkbox input "false"
drag, startPoint x: 773, startPoint y: 242, endPoint x: 556, endPoint y: 245, distance: 216.7
click at [561, 244] on div "Device List 5064330683" at bounding box center [473, 252] width 640 height 23
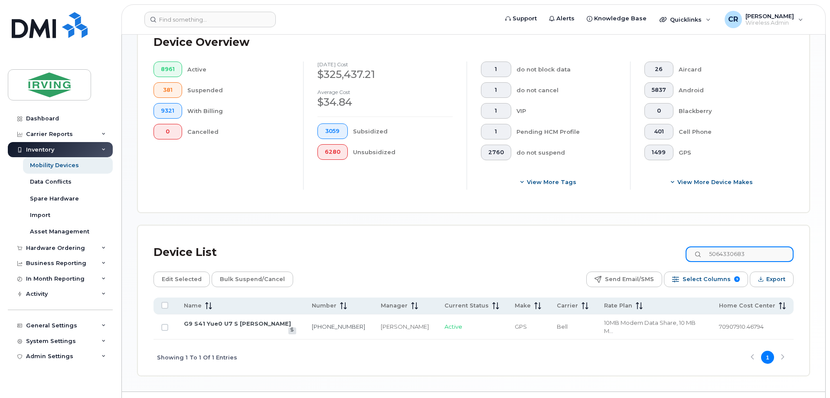
paste input "53581"
type input "5064353581"
click at [163, 324] on input "Row Unselected" at bounding box center [164, 327] width 7 height 7
checkbox input "true"
click at [230, 278] on span "Bulk Suspend/Cancel" at bounding box center [252, 279] width 65 height 13
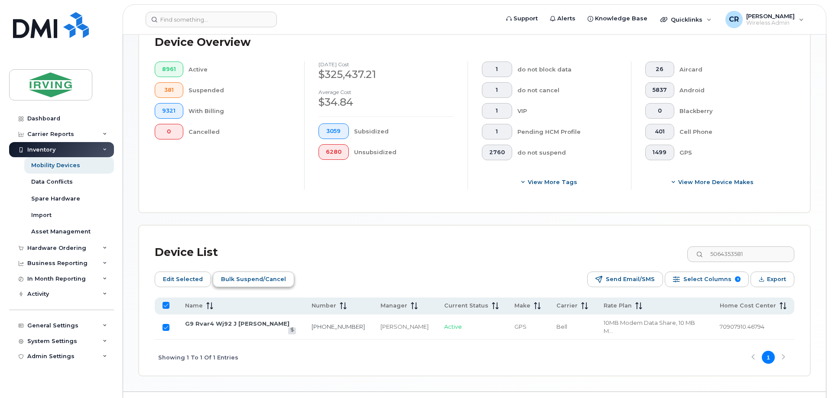
scroll to position [231, 0]
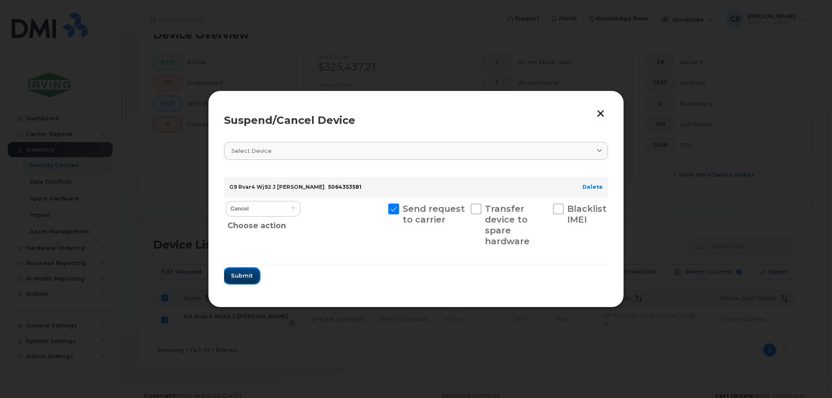
click at [235, 277] on span "Submit" at bounding box center [242, 276] width 22 height 8
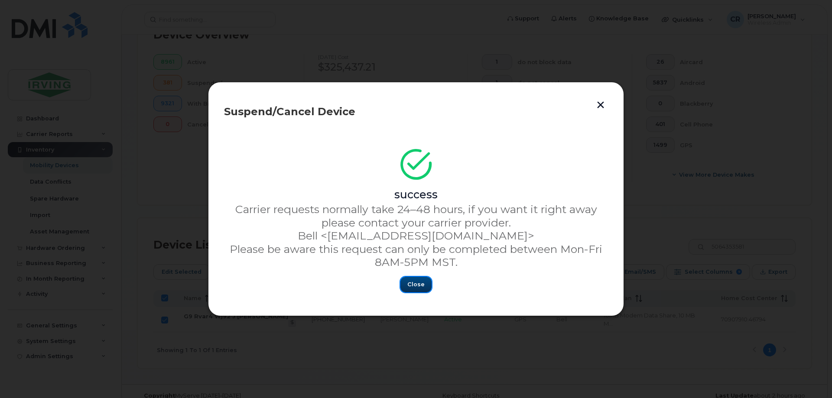
click at [413, 284] on span "Close" at bounding box center [415, 284] width 17 height 8
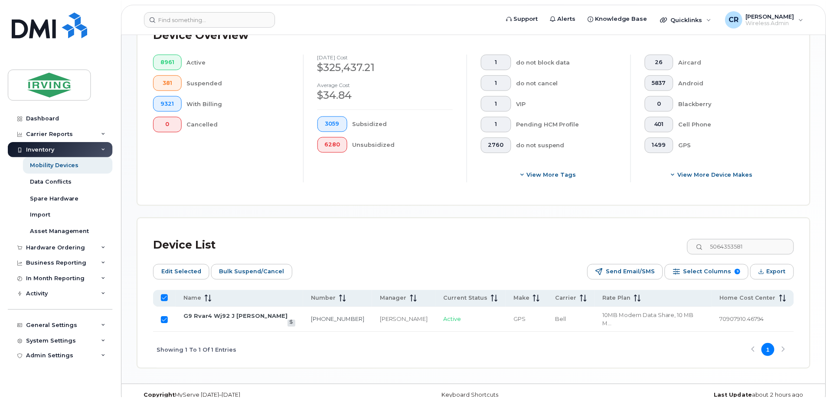
scroll to position [223, 0]
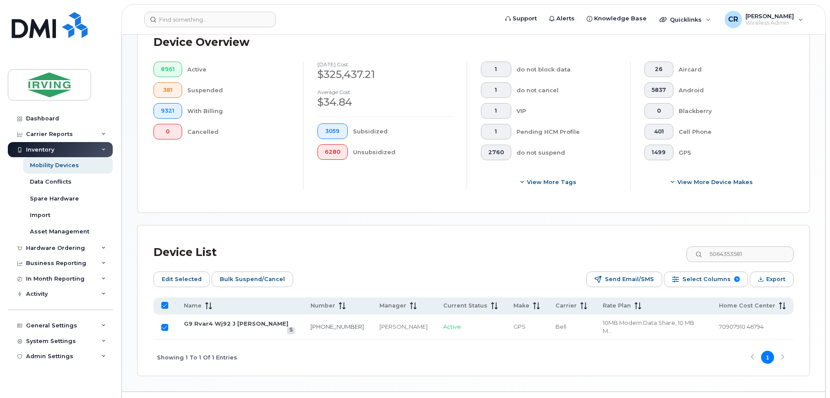
click at [164, 302] on input "All items selected" at bounding box center [164, 305] width 7 height 7
checkbox input "false"
drag, startPoint x: 758, startPoint y: 246, endPoint x: 548, endPoint y: 251, distance: 210.7
click at [548, 251] on div "Device List 5064353581" at bounding box center [473, 252] width 640 height 23
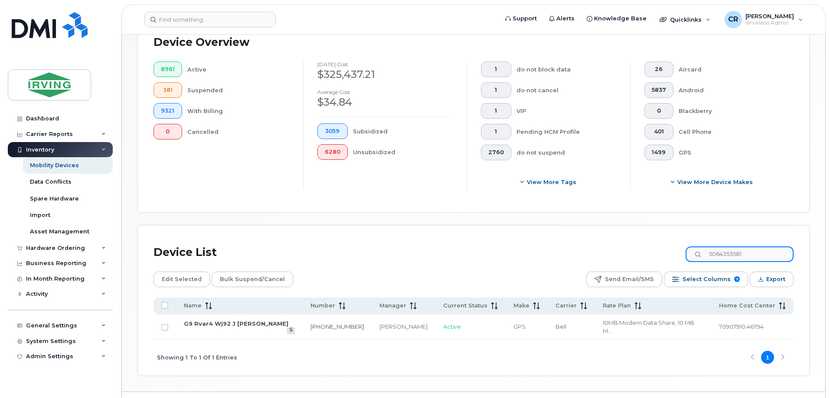
paste input "3269740"
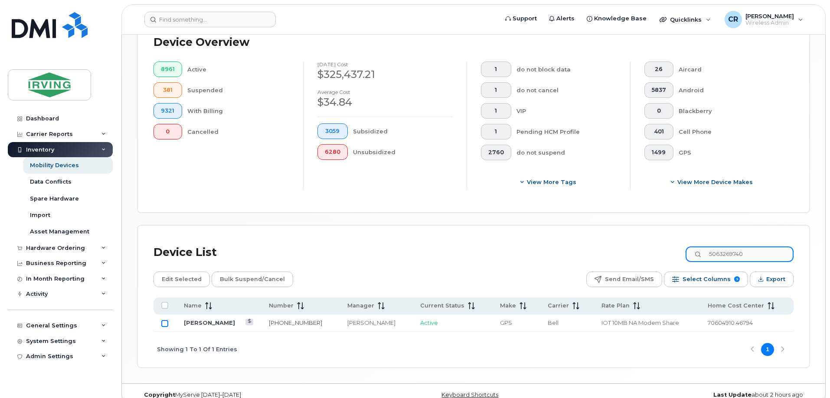
type input "5063269740"
click at [165, 320] on input "Row Unselected" at bounding box center [164, 323] width 7 height 7
checkbox input "true"
click at [242, 275] on span "Bulk Suspend/Cancel" at bounding box center [252, 279] width 65 height 13
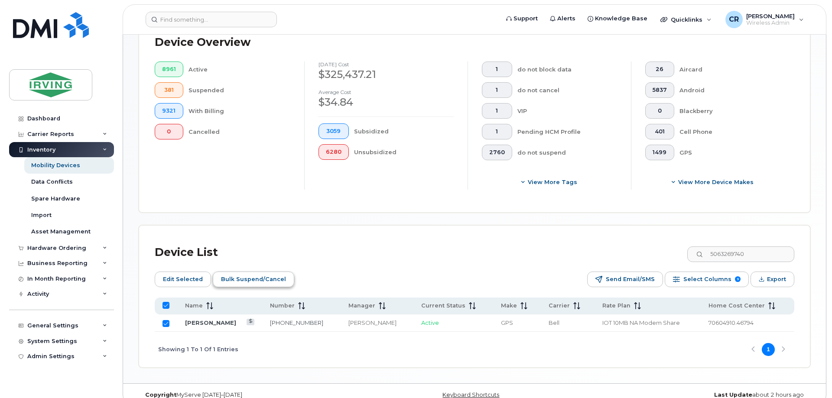
scroll to position [231, 0]
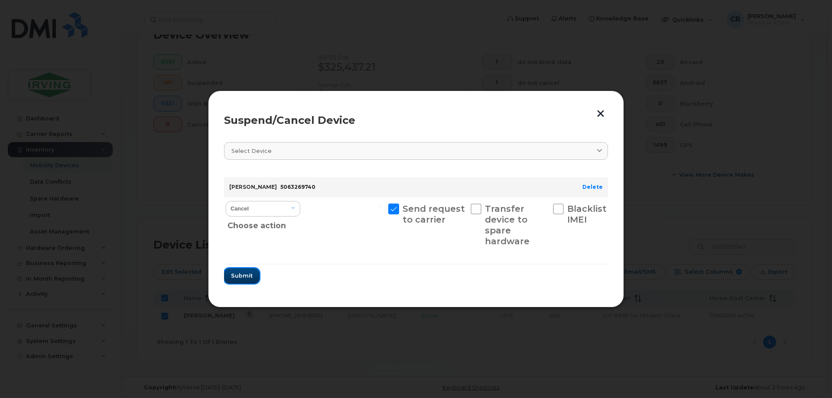
click at [242, 277] on span "Submit" at bounding box center [242, 276] width 22 height 8
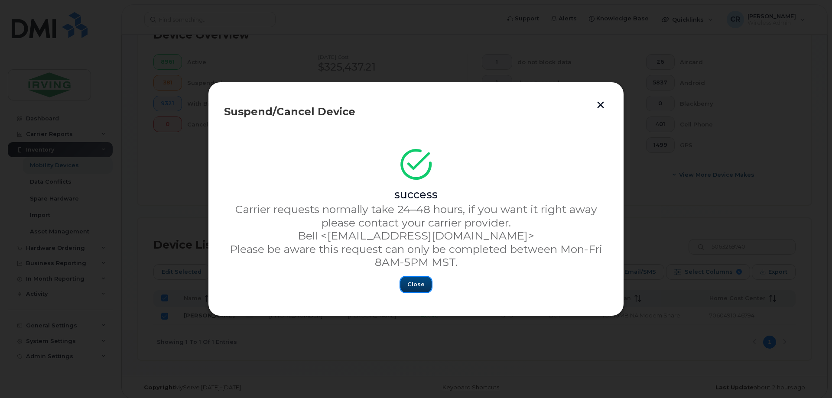
click at [421, 286] on span "Close" at bounding box center [415, 284] width 17 height 8
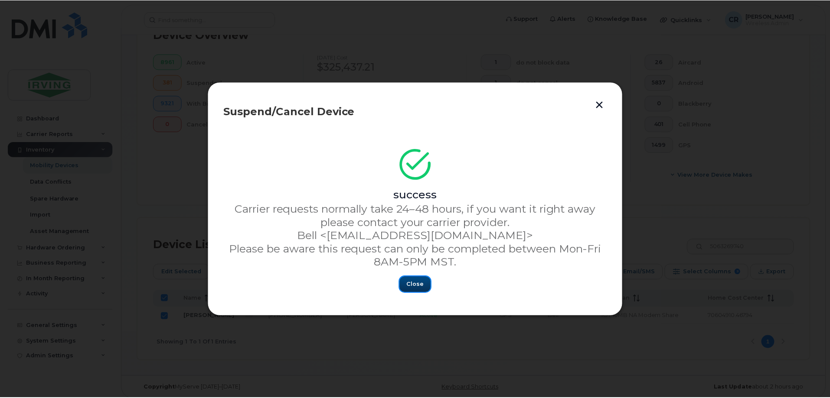
scroll to position [223, 0]
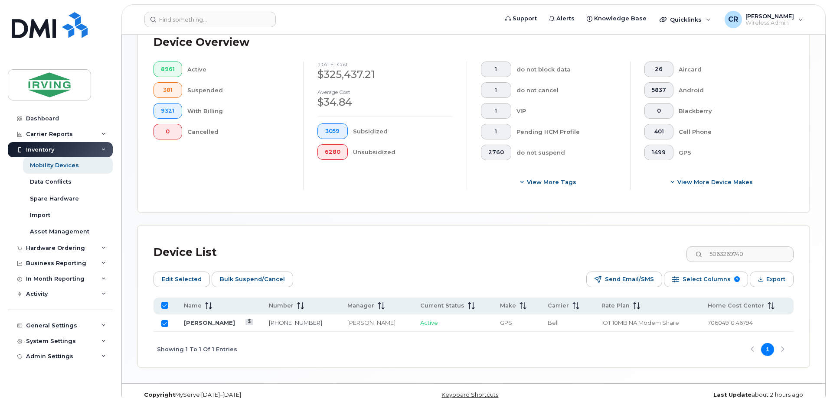
click at [163, 302] on input "All items selected" at bounding box center [164, 305] width 7 height 7
checkbox input "false"
drag, startPoint x: 767, startPoint y: 250, endPoint x: 553, endPoint y: 249, distance: 214.1
click at [560, 249] on div "Device List 5063269740" at bounding box center [473, 252] width 640 height 23
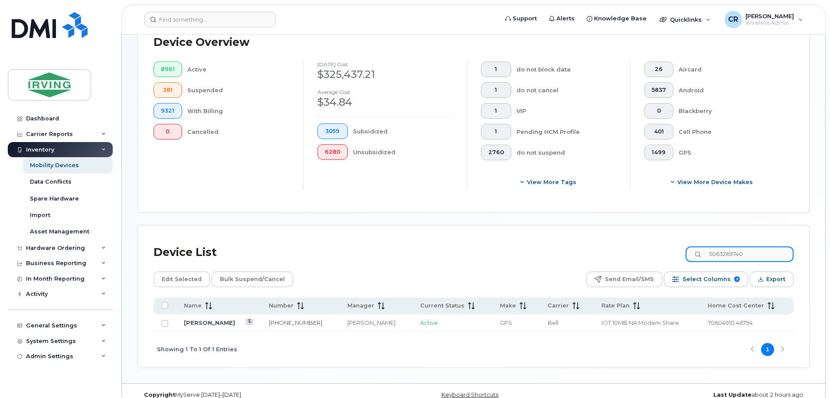
paste input "6516342"
type input "5066516342"
click at [168, 316] on td at bounding box center [164, 323] width 23 height 17
click at [163, 320] on input "Row Unselected" at bounding box center [164, 323] width 7 height 7
checkbox input "true"
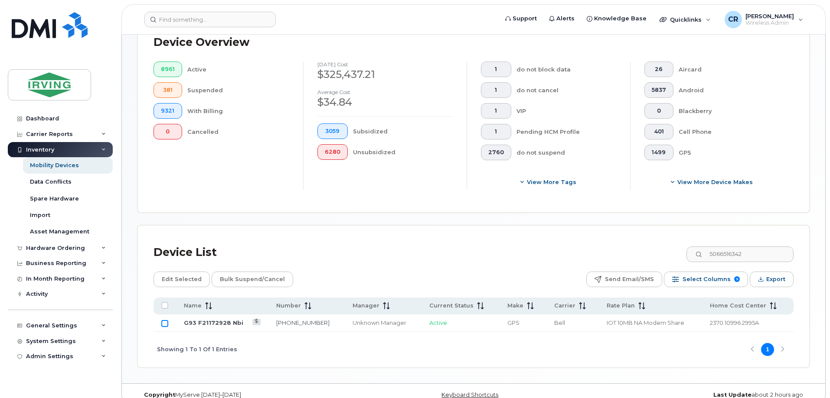
checkbox input "true"
click at [247, 273] on span "Bulk Suspend/Cancel" at bounding box center [252, 279] width 65 height 13
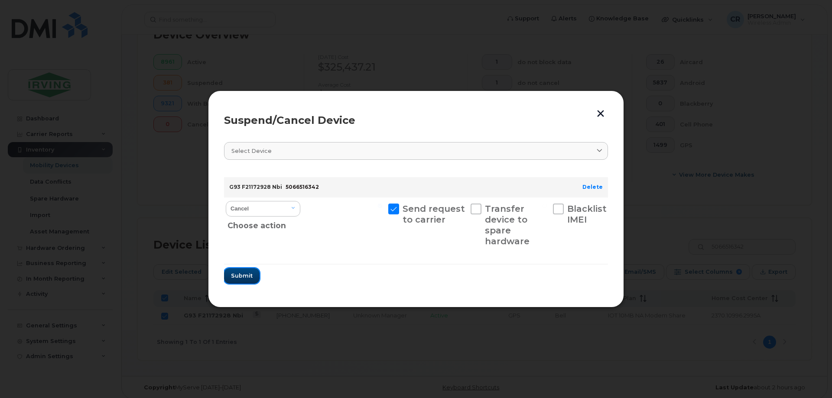
click at [244, 280] on span "Submit" at bounding box center [242, 276] width 22 height 8
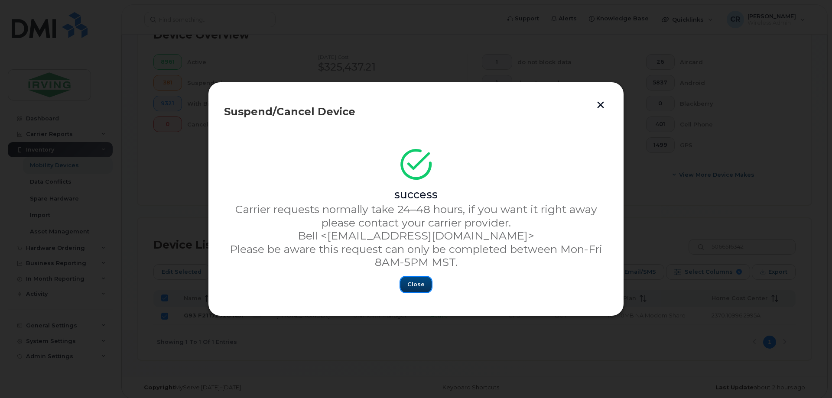
click at [420, 284] on span "Close" at bounding box center [415, 284] width 17 height 8
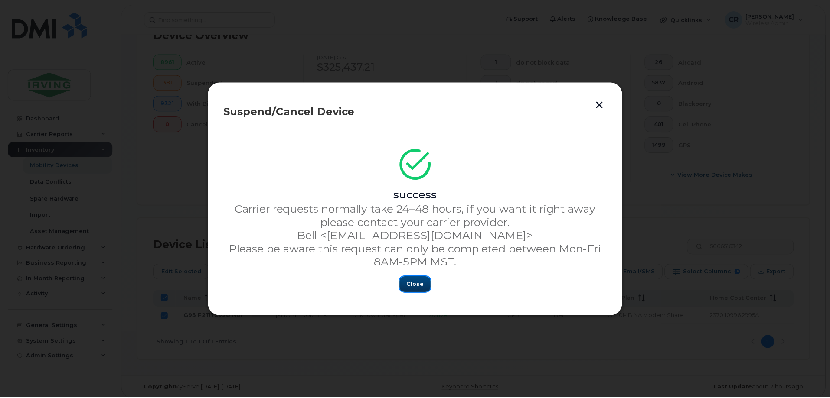
scroll to position [223, 0]
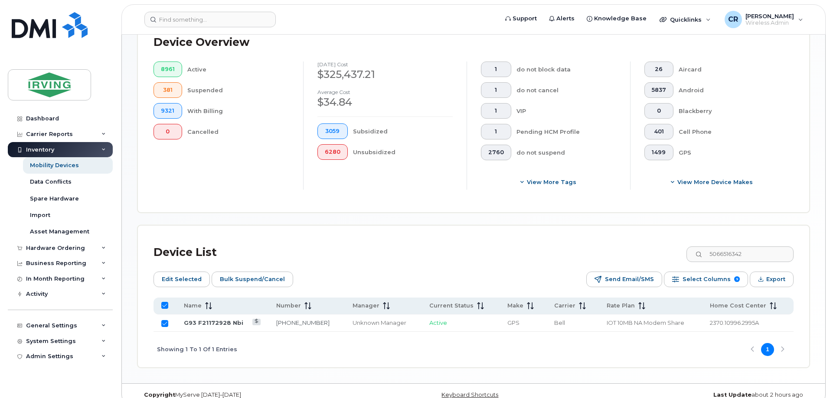
click at [164, 320] on input "Row Selected" at bounding box center [164, 323] width 7 height 7
checkbox input "false"
drag, startPoint x: 764, startPoint y: 247, endPoint x: 530, endPoint y: 248, distance: 234.0
click at [535, 247] on div "Device List 5066516342" at bounding box center [473, 252] width 640 height 23
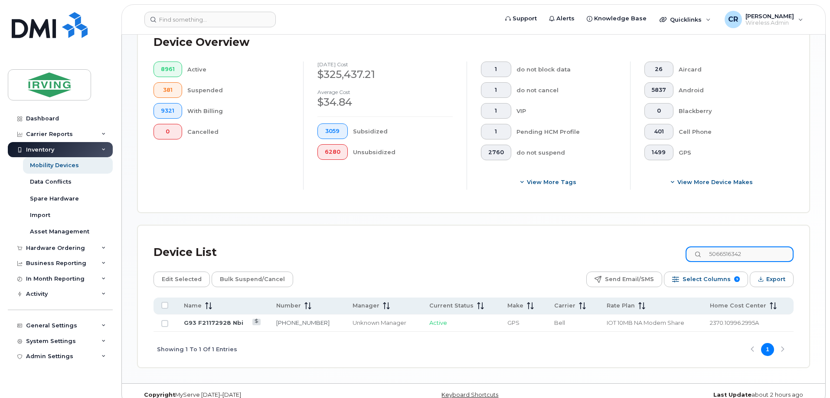
paste input "09984"
type input "5066509984"
click at [164, 320] on input "Row Unselected" at bounding box center [164, 323] width 7 height 7
checkbox input "true"
click at [233, 273] on span "Bulk Suspend/Cancel" at bounding box center [252, 279] width 65 height 13
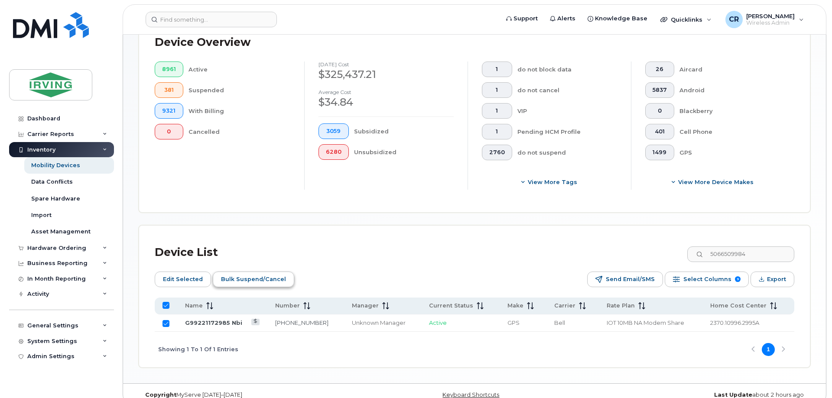
scroll to position [231, 0]
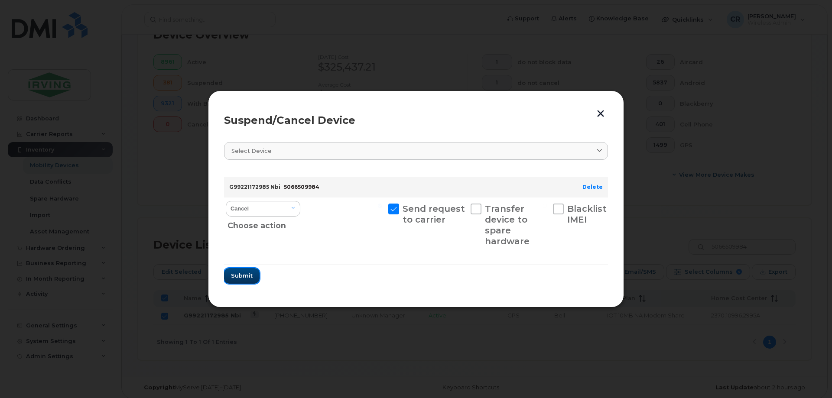
click at [250, 273] on span "Submit" at bounding box center [242, 276] width 22 height 8
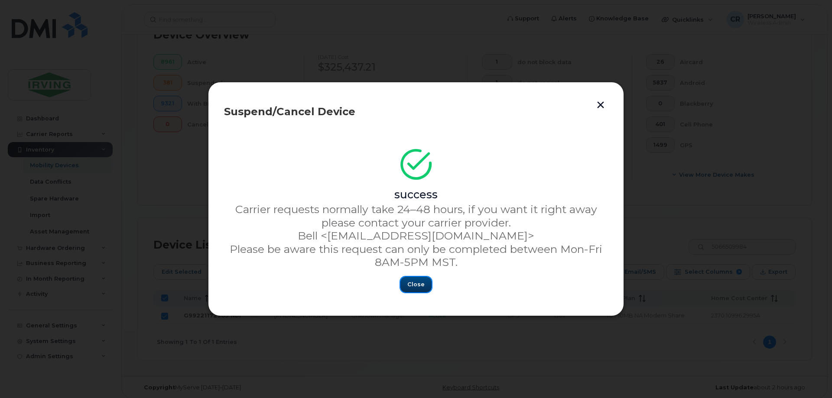
click at [416, 281] on span "Close" at bounding box center [415, 284] width 17 height 8
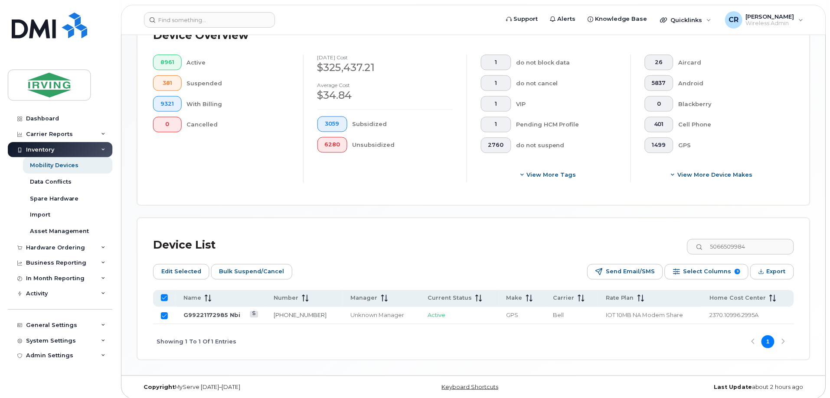
scroll to position [223, 0]
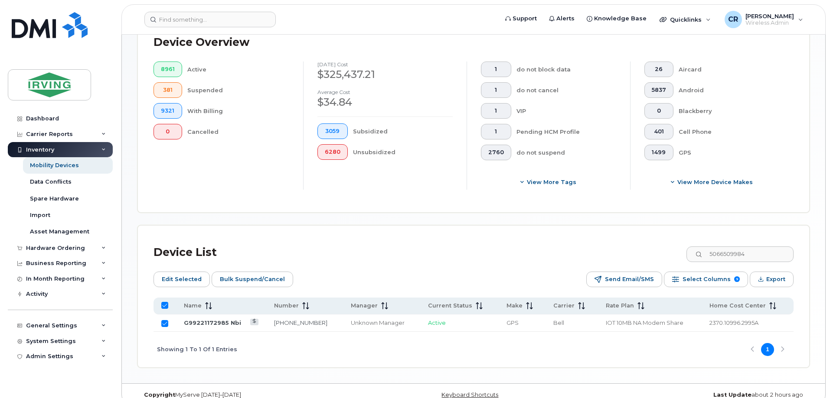
click at [164, 302] on input "All items selected" at bounding box center [164, 305] width 7 height 7
checkbox input "false"
drag, startPoint x: 747, startPoint y: 247, endPoint x: 569, endPoint y: 247, distance: 177.3
click at [569, 247] on div "Device List 5066509984" at bounding box center [473, 252] width 640 height 23
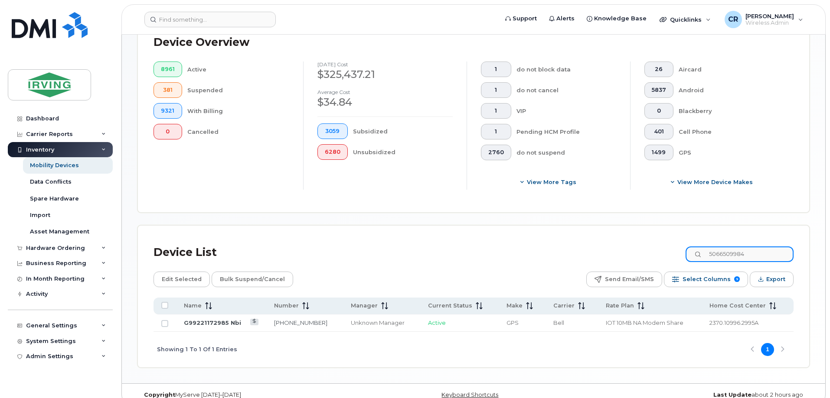
paste input "4238543"
type input "5064238543"
click at [165, 320] on input "Row Unselected" at bounding box center [164, 323] width 7 height 7
checkbox input "true"
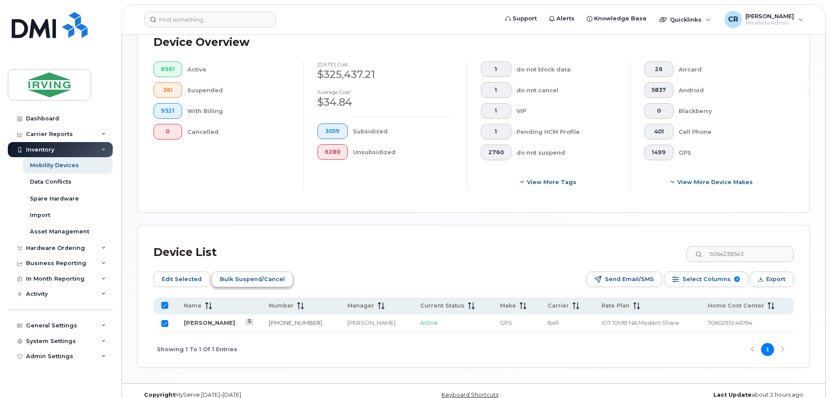
click at [249, 279] on button "Bulk Suspend/Cancel" at bounding box center [251, 280] width 81 height 16
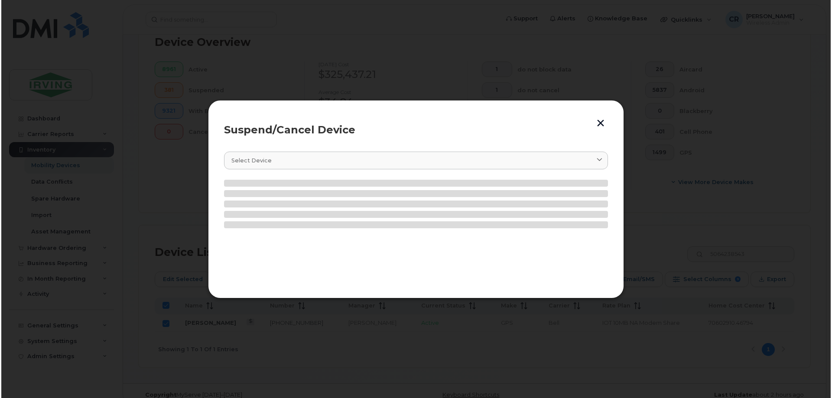
scroll to position [231, 0]
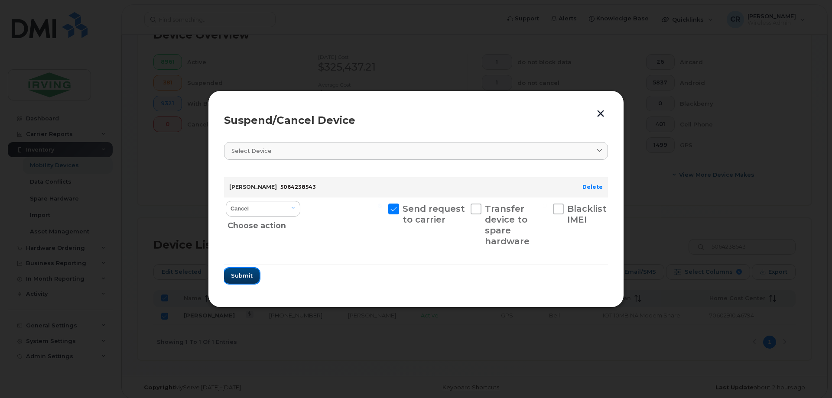
click at [249, 279] on span "Submit" at bounding box center [242, 276] width 22 height 8
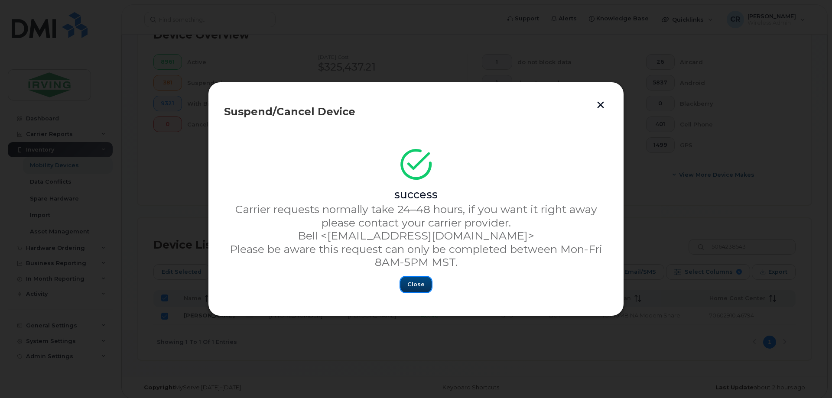
click at [414, 279] on button "Close" at bounding box center [415, 285] width 31 height 16
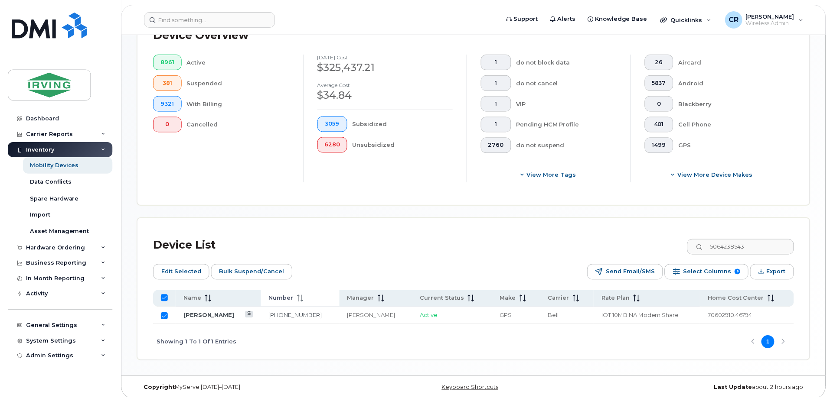
scroll to position [223, 0]
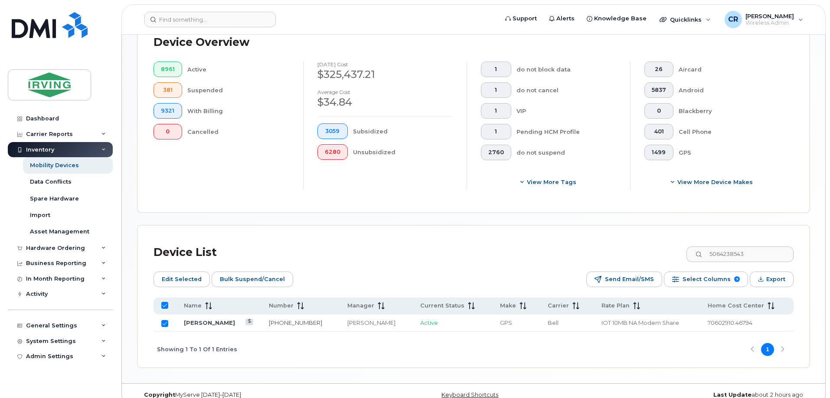
click at [163, 302] on input "All items selected" at bounding box center [164, 305] width 7 height 7
checkbox input "false"
drag, startPoint x: 768, startPoint y: 247, endPoint x: 543, endPoint y: 248, distance: 224.9
click at [543, 249] on div "Device List 5064238543" at bounding box center [473, 252] width 640 height 23
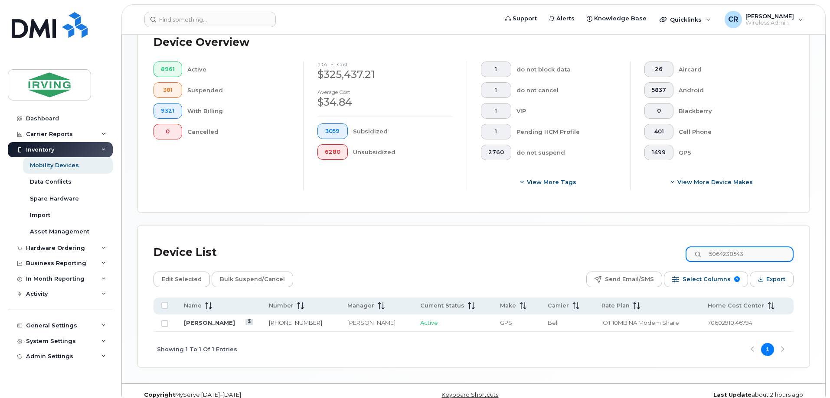
paste input "2940"
type input "5064232940"
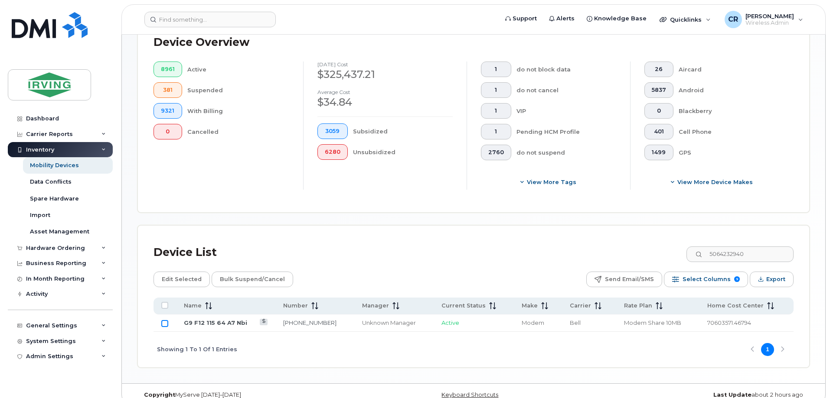
click at [166, 320] on input "Row Unselected" at bounding box center [164, 323] width 7 height 7
checkbox input "true"
click at [262, 275] on span "Bulk Suspend/Cancel" at bounding box center [252, 279] width 65 height 13
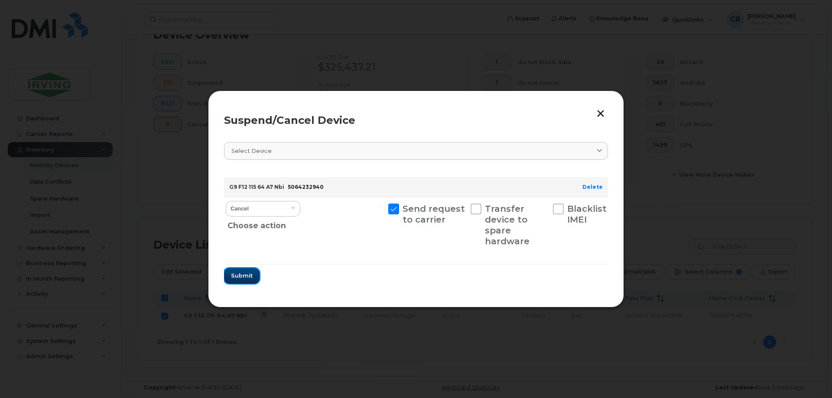
click at [257, 280] on button "Submit" at bounding box center [242, 276] width 36 height 16
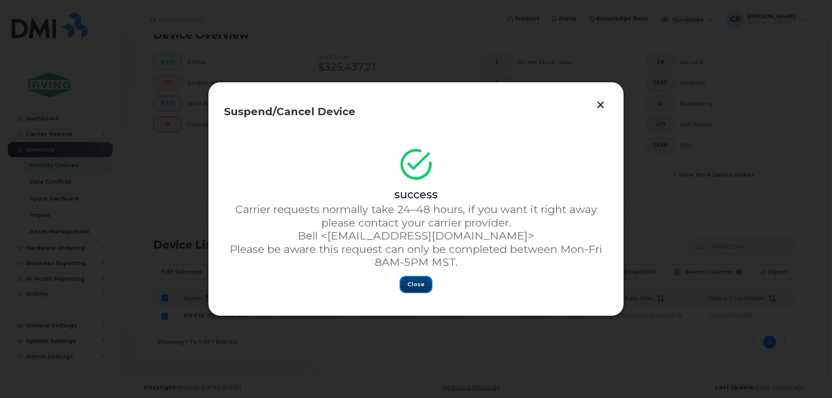
click at [411, 281] on span "Close" at bounding box center [415, 284] width 17 height 8
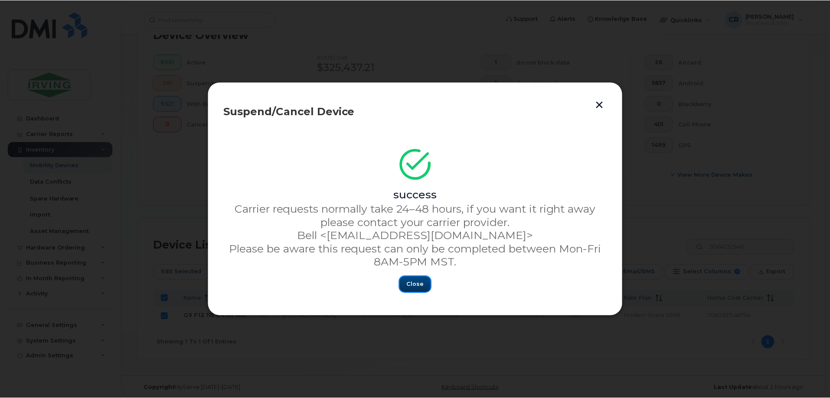
scroll to position [223, 0]
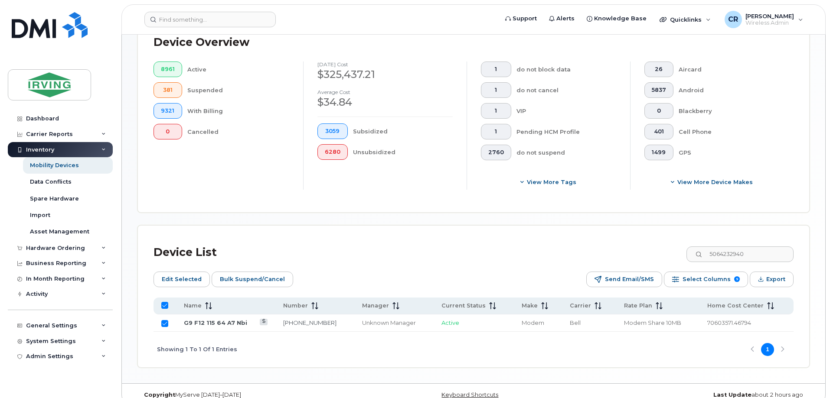
click at [164, 302] on input "All items selected" at bounding box center [164, 305] width 7 height 7
checkbox input "false"
drag, startPoint x: 760, startPoint y: 247, endPoint x: 534, endPoint y: 245, distance: 225.8
click at [535, 245] on div "Device List 5064232940" at bounding box center [473, 252] width 640 height 23
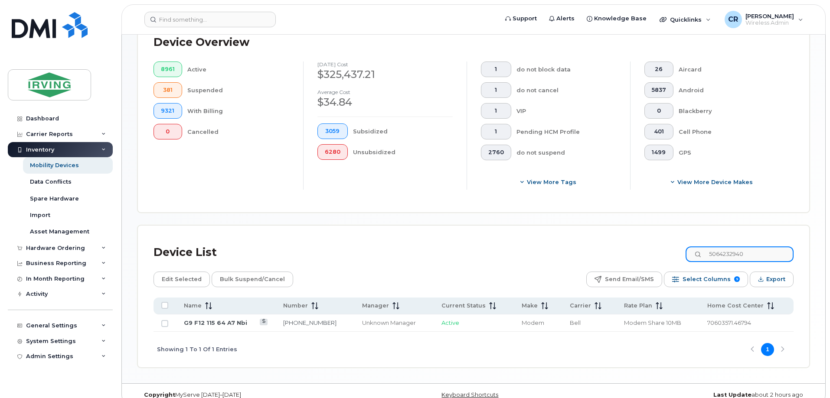
paste input "8639"
type input "5064238639"
click at [163, 320] on input "Row Unselected" at bounding box center [164, 323] width 7 height 7
checkbox input "true"
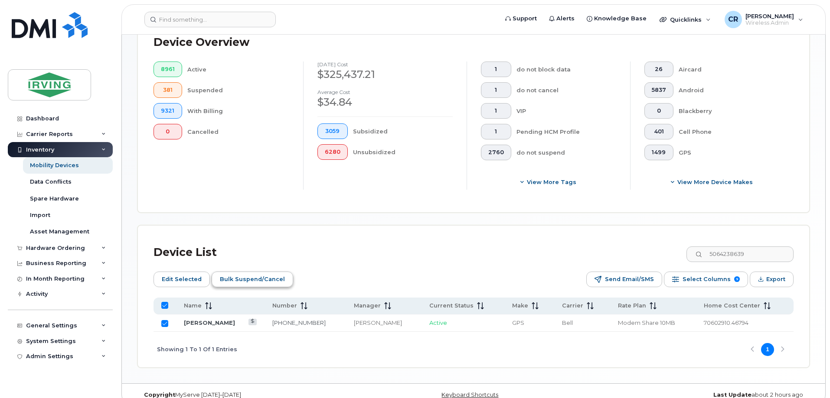
click at [237, 273] on span "Bulk Suspend/Cancel" at bounding box center [252, 279] width 65 height 13
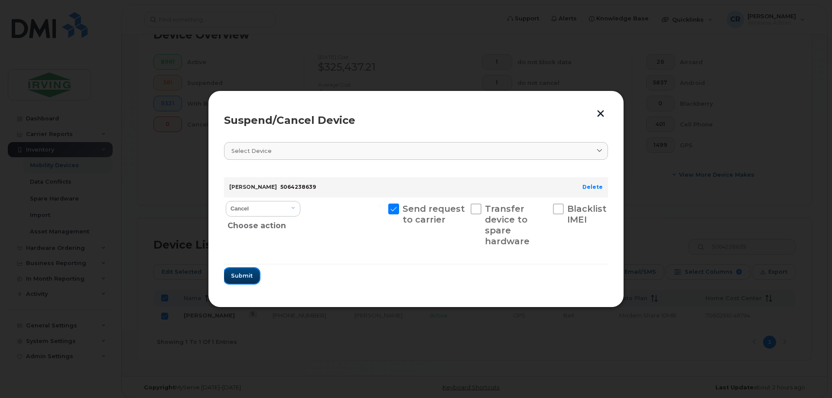
click at [240, 276] on span "Submit" at bounding box center [242, 276] width 22 height 8
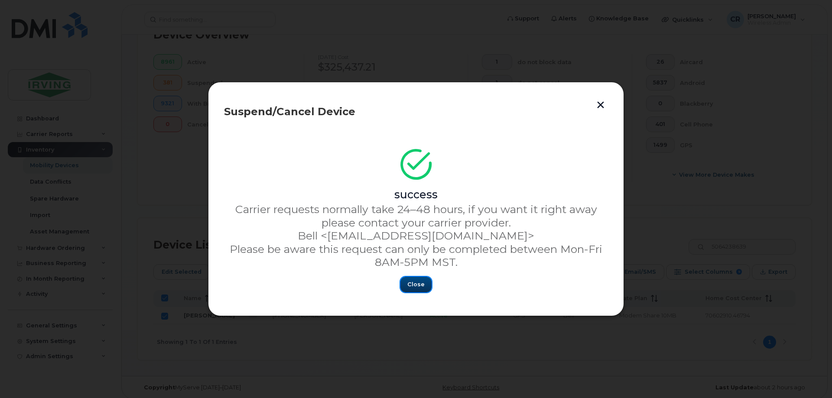
click at [418, 281] on span "Close" at bounding box center [415, 284] width 17 height 8
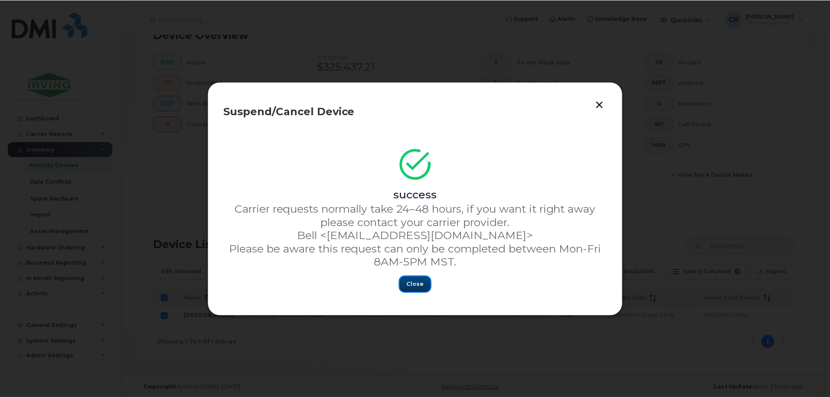
scroll to position [223, 0]
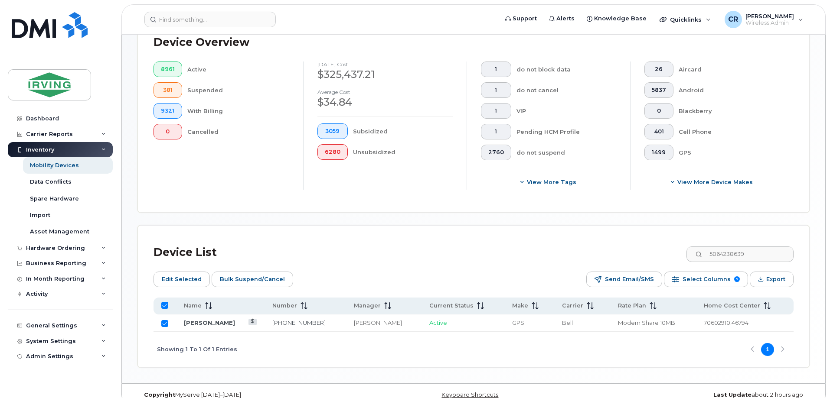
click at [167, 302] on input "All items selected" at bounding box center [164, 305] width 7 height 7
checkbox input "false"
drag, startPoint x: 763, startPoint y: 245, endPoint x: 524, endPoint y: 246, distance: 238.8
click at [524, 246] on div "Device List 5064238639" at bounding box center [473, 252] width 640 height 23
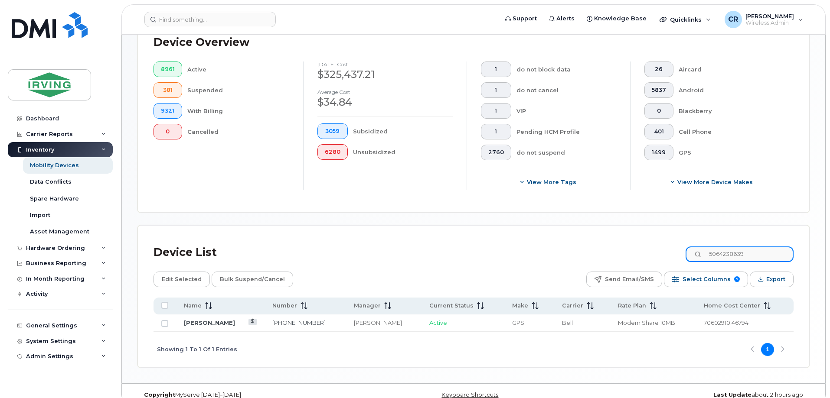
paste input "353284"
type input "5064353284"
click at [164, 320] on input "Row Unselected" at bounding box center [164, 323] width 7 height 7
checkbox input "true"
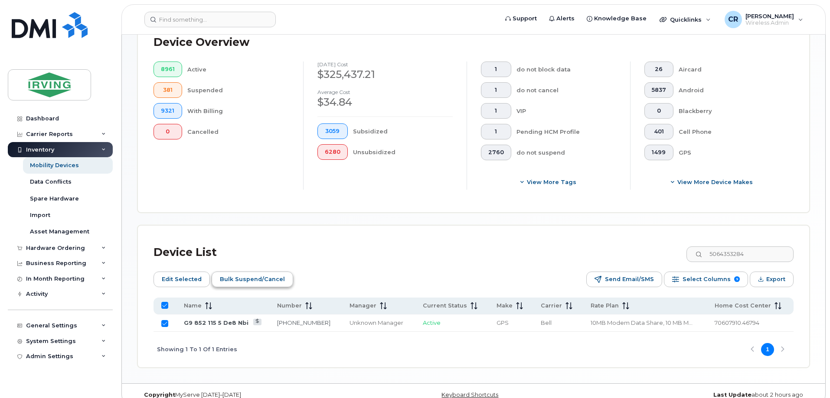
click at [238, 273] on span "Bulk Suspend/Cancel" at bounding box center [252, 279] width 65 height 13
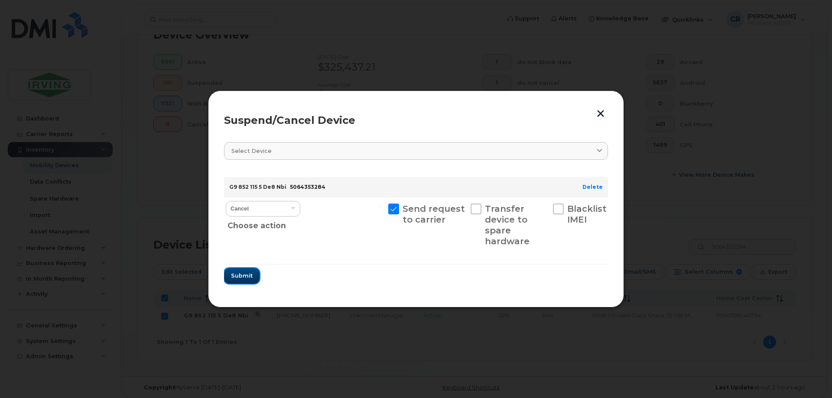
click at [243, 274] on span "Submit" at bounding box center [242, 276] width 22 height 8
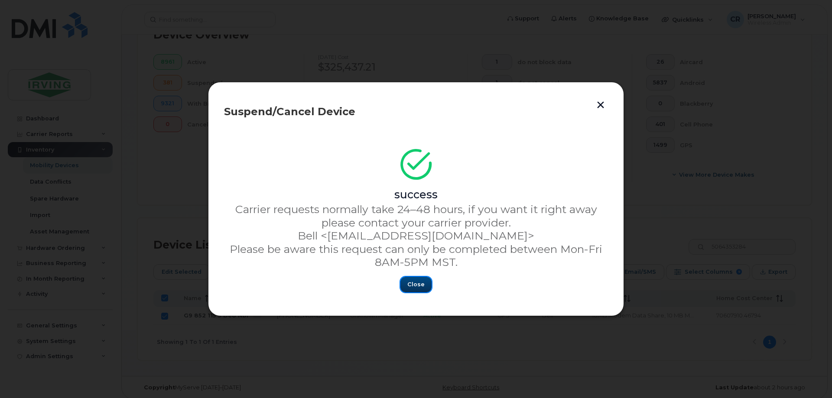
click at [424, 287] on button "Close" at bounding box center [415, 285] width 31 height 16
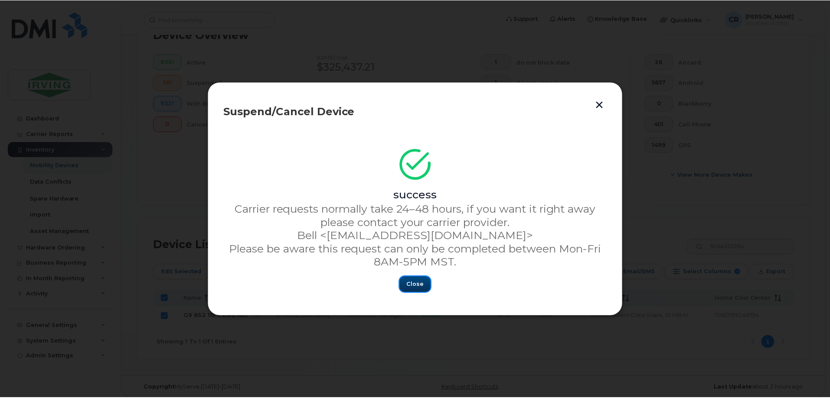
scroll to position [223, 0]
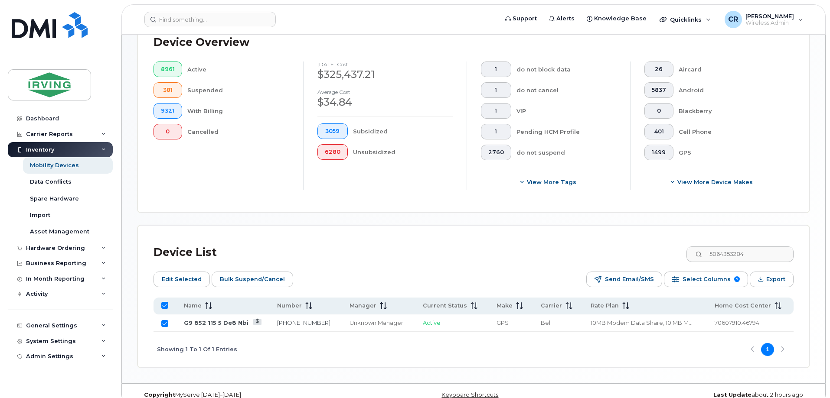
click at [166, 302] on input "All items selected" at bounding box center [164, 305] width 7 height 7
checkbox input "false"
drag, startPoint x: 761, startPoint y: 247, endPoint x: 549, endPoint y: 247, distance: 212.8
click at [551, 247] on div "Device List 5064353284" at bounding box center [473, 252] width 640 height 23
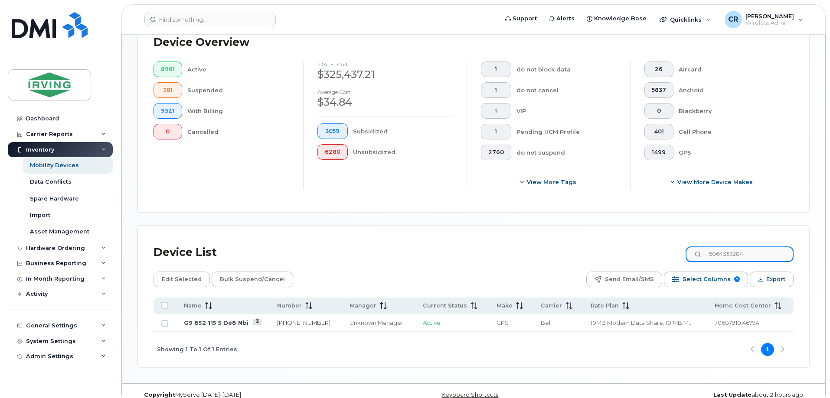
paste input "2712428"
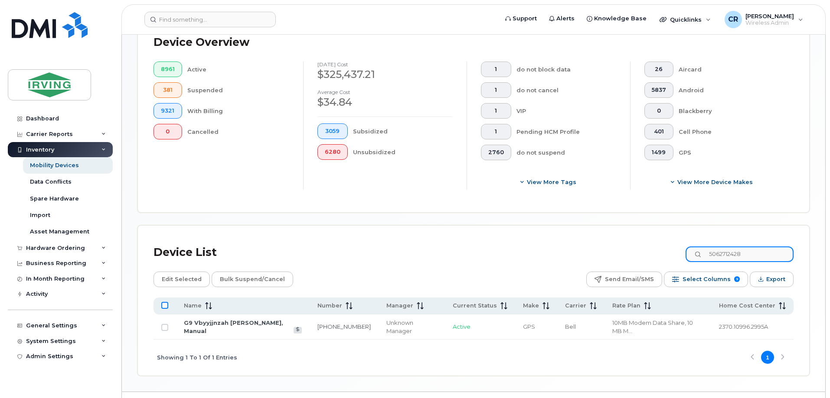
type input "5062712428"
click at [165, 302] on input "All items unselected" at bounding box center [164, 305] width 7 height 7
checkbox input "true"
click at [248, 274] on span "Bulk Suspend/Cancel" at bounding box center [252, 279] width 65 height 13
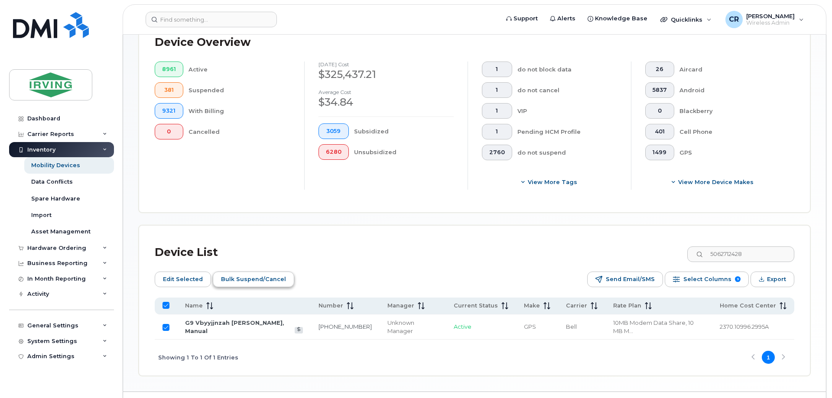
scroll to position [231, 0]
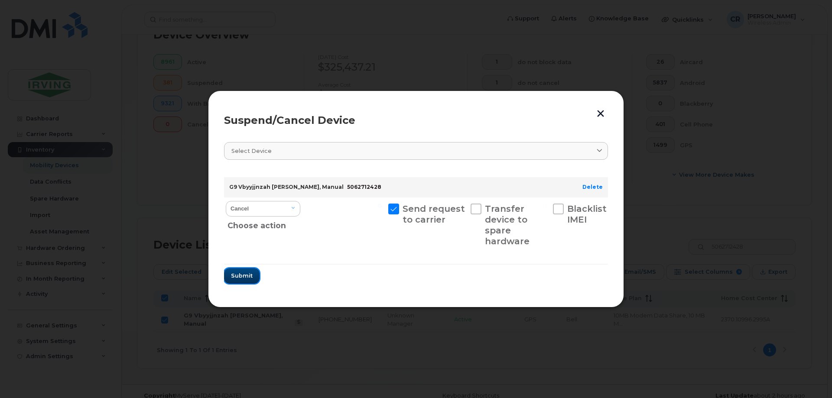
click at [248, 274] on span "Submit" at bounding box center [242, 276] width 22 height 8
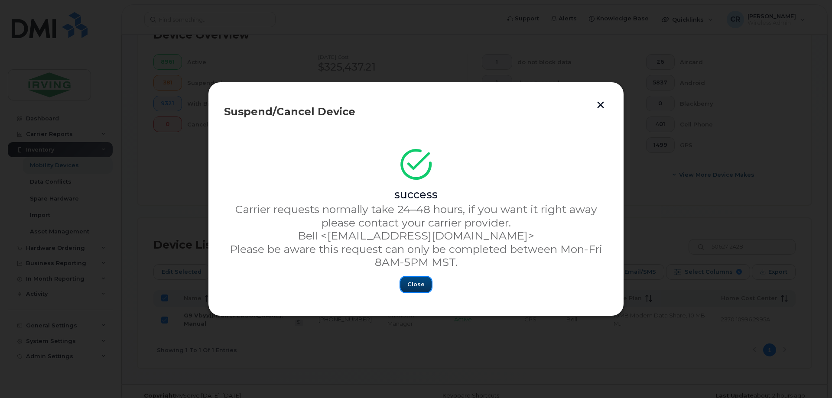
click at [414, 290] on button "Close" at bounding box center [415, 285] width 31 height 16
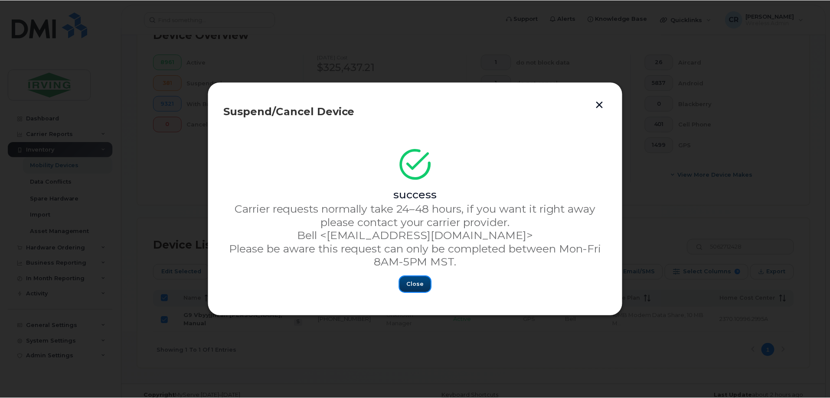
scroll to position [223, 0]
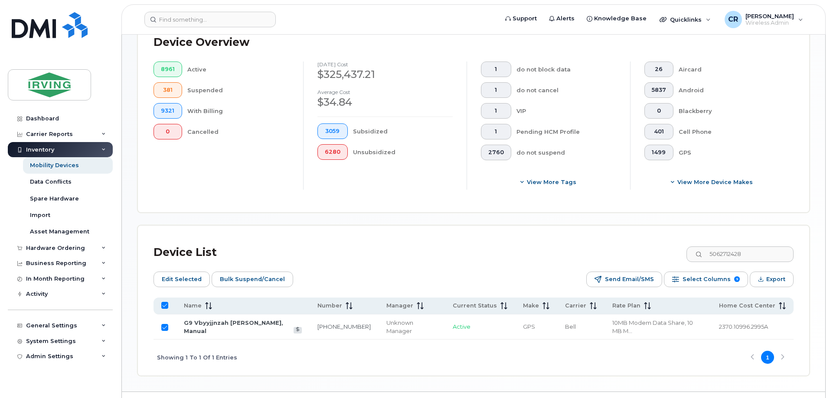
click at [164, 302] on input "All items selected" at bounding box center [164, 305] width 7 height 7
checkbox input "false"
drag, startPoint x: 772, startPoint y: 244, endPoint x: 514, endPoint y: 262, distance: 258.5
click at [520, 257] on div "Device List 5062712428 Edit Selected Bulk Suspend/Cancel Send Email/SMS Select …" at bounding box center [473, 308] width 640 height 134
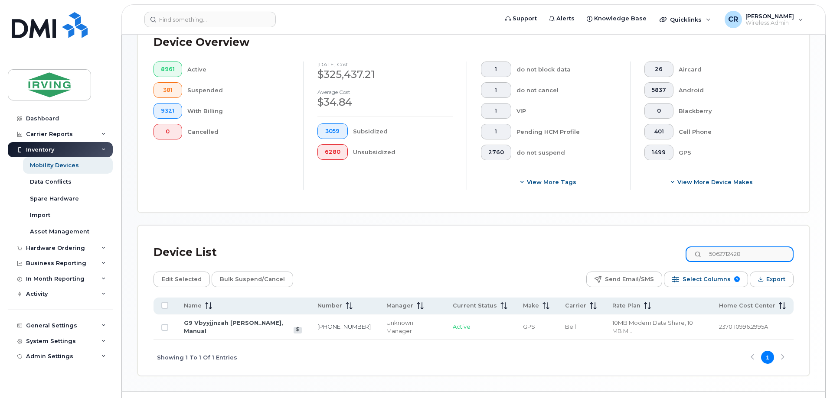
paste input "4352555"
type input "5064352555"
click at [164, 302] on input "All items unselected" at bounding box center [164, 305] width 7 height 7
checkbox input "true"
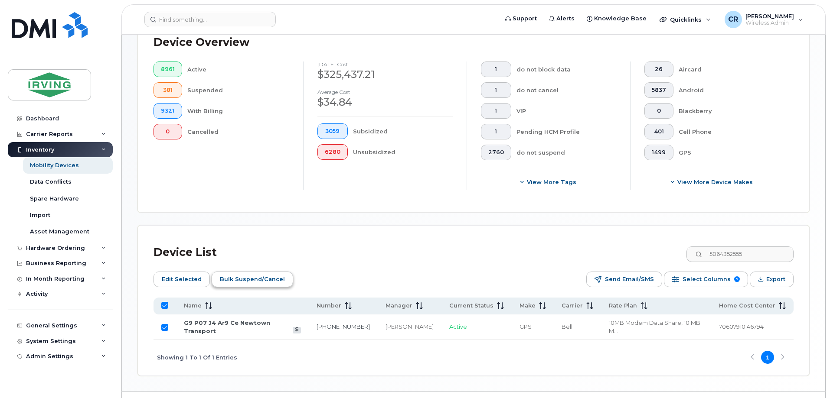
click at [243, 276] on span "Bulk Suspend/Cancel" at bounding box center [252, 279] width 65 height 13
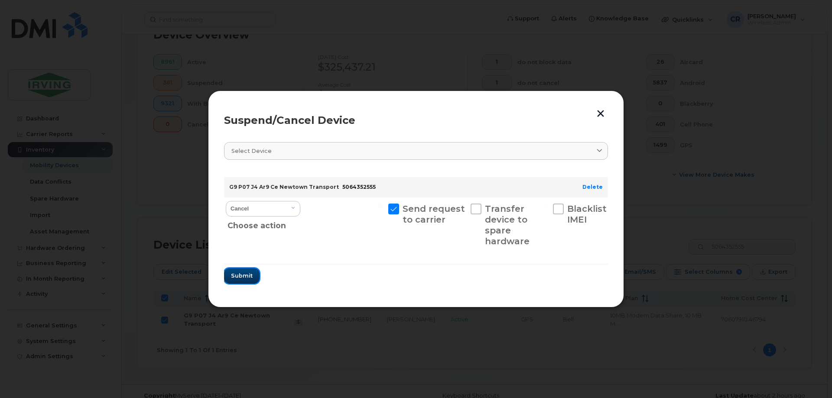
click at [247, 278] on span "Submit" at bounding box center [242, 276] width 22 height 8
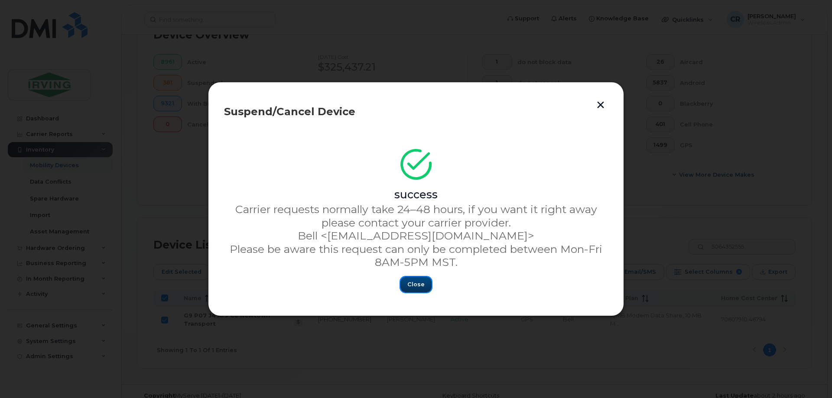
click at [423, 284] on span "Close" at bounding box center [415, 284] width 17 height 8
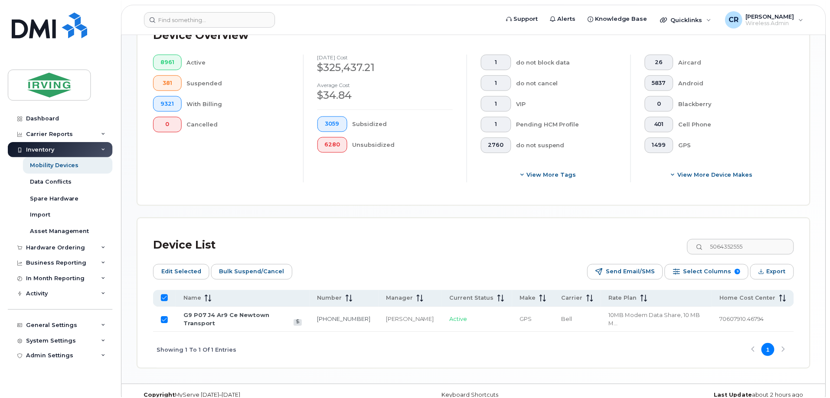
scroll to position [223, 0]
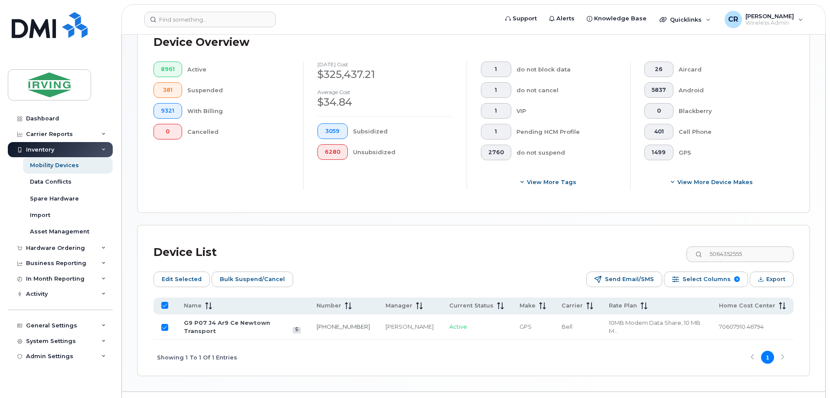
click at [165, 302] on input "All items selected" at bounding box center [164, 305] width 7 height 7
checkbox input "false"
drag, startPoint x: 762, startPoint y: 248, endPoint x: 590, endPoint y: 242, distance: 172.2
click at [594, 242] on div "Device List 5064352555" at bounding box center [473, 252] width 640 height 23
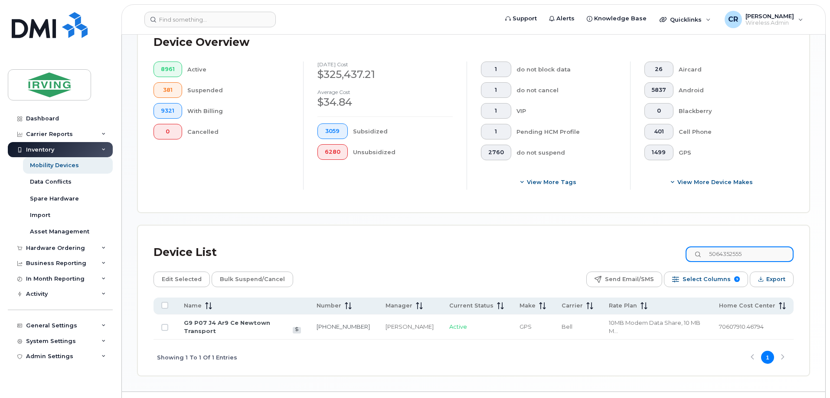
paste input "3269582"
type input "5063269582"
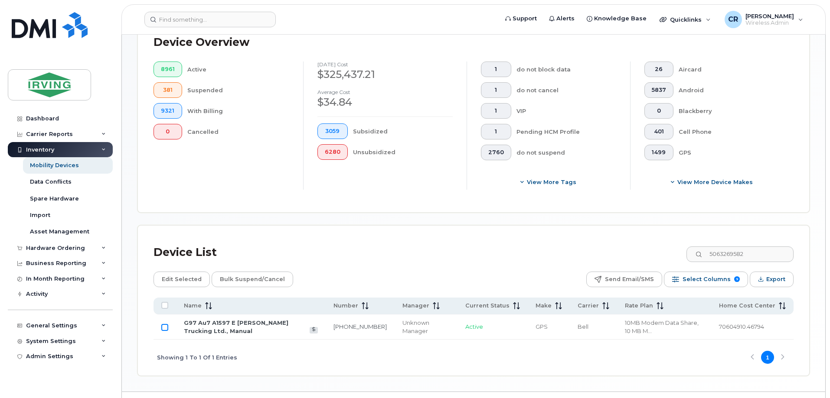
click at [165, 324] on input "Row Unselected" at bounding box center [164, 327] width 7 height 7
checkbox input "true"
click at [256, 276] on span "Bulk Suspend/Cancel" at bounding box center [252, 279] width 65 height 13
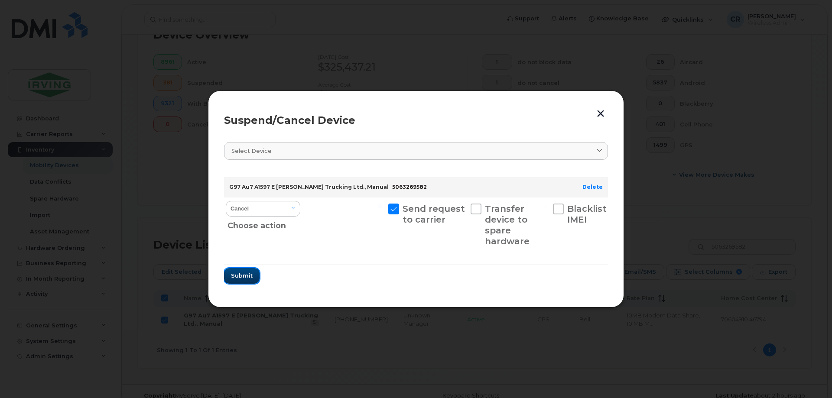
click at [241, 276] on span "Submit" at bounding box center [242, 276] width 22 height 8
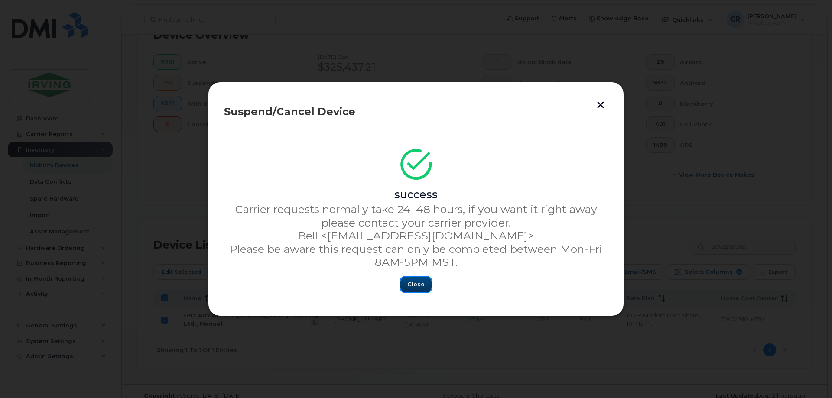
click at [416, 284] on span "Close" at bounding box center [415, 284] width 17 height 8
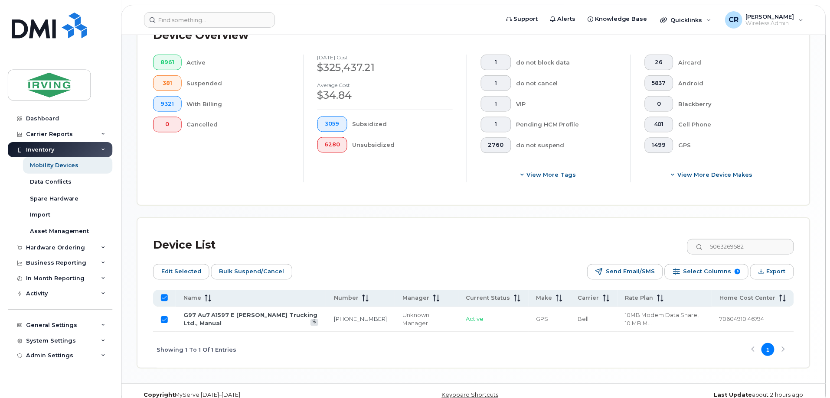
scroll to position [223, 0]
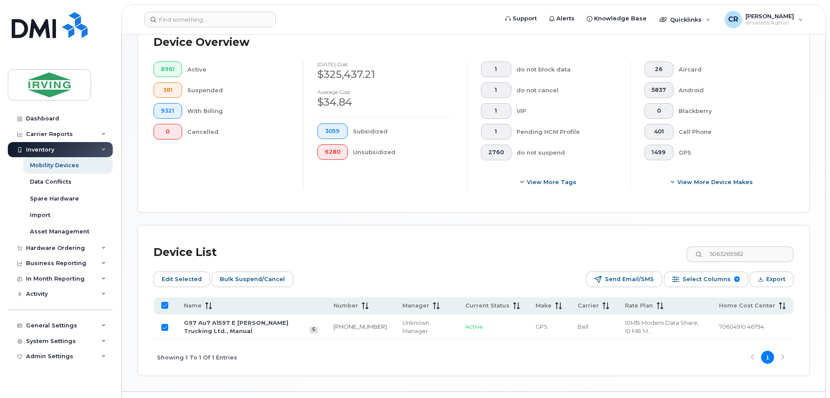
click at [162, 302] on input "All items selected" at bounding box center [164, 305] width 7 height 7
checkbox input "false"
drag, startPoint x: 752, startPoint y: 244, endPoint x: 539, endPoint y: 254, distance: 213.5
click at [539, 254] on div "Device List 5063269582" at bounding box center [473, 252] width 640 height 23
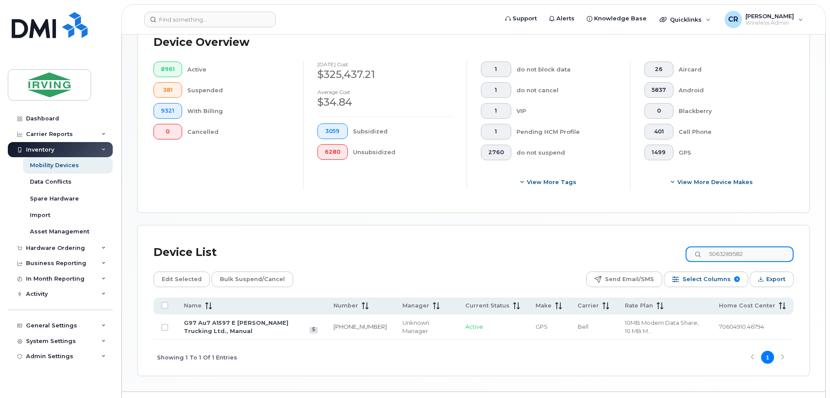
paste input "70901"
type input "5063270901"
click at [162, 324] on input "Row Unselected" at bounding box center [164, 327] width 7 height 7
checkbox input "true"
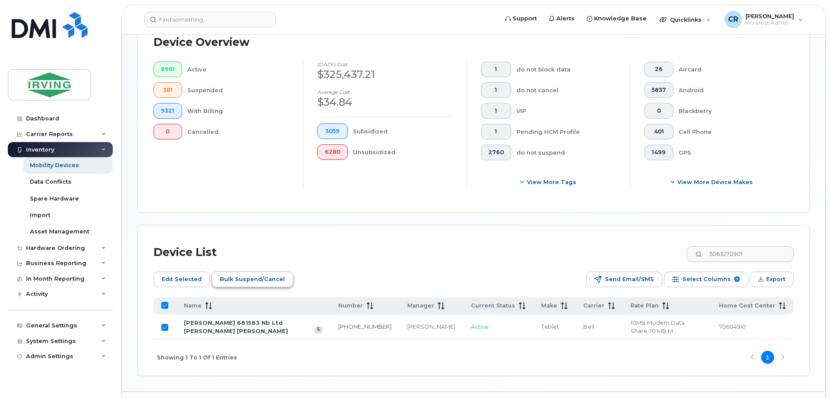
click at [246, 275] on span "Bulk Suspend/Cancel" at bounding box center [252, 279] width 65 height 13
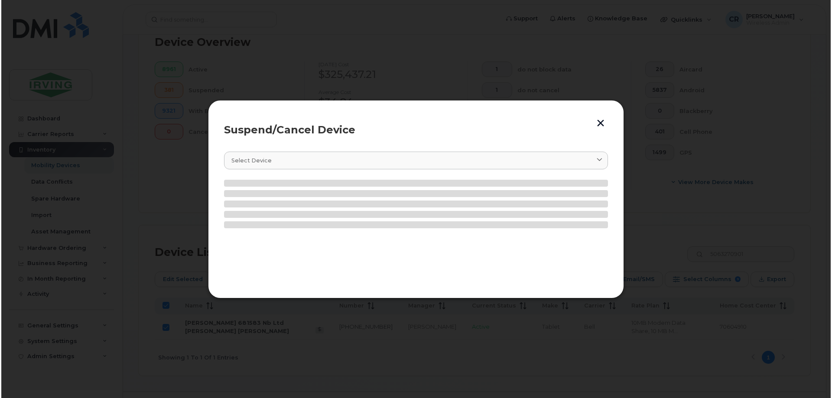
scroll to position [231, 0]
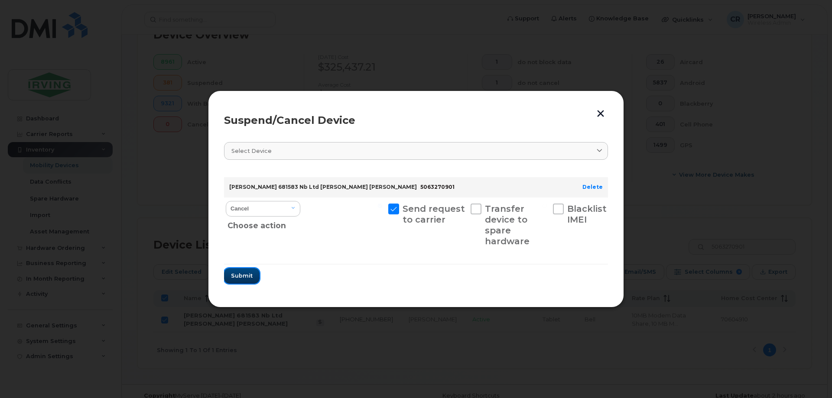
click at [246, 275] on span "Submit" at bounding box center [242, 276] width 22 height 8
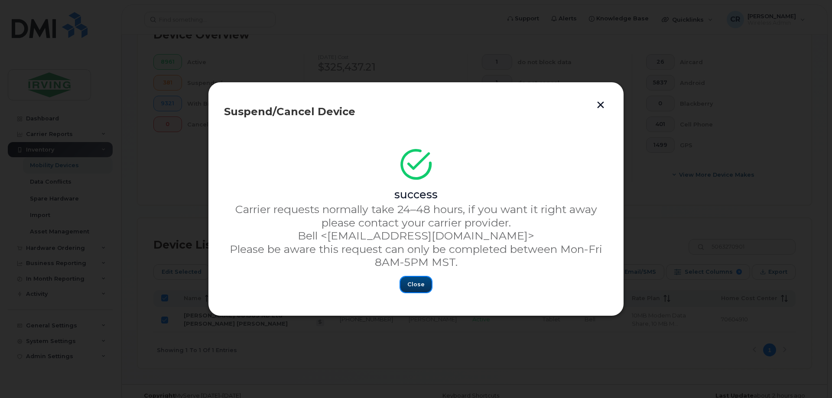
click at [417, 284] on span "Close" at bounding box center [415, 284] width 17 height 8
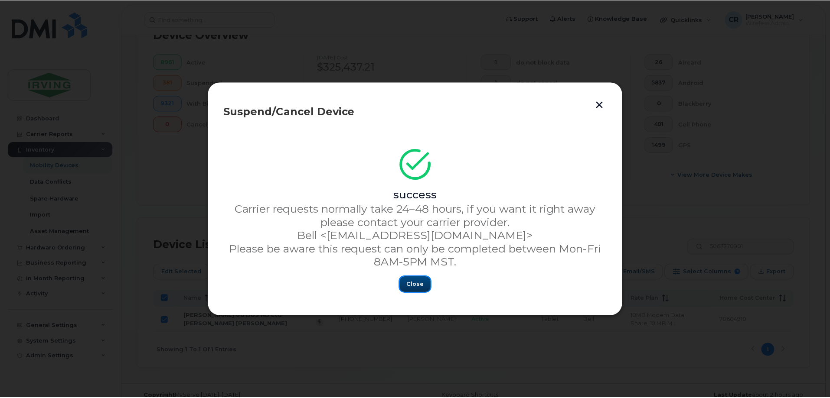
scroll to position [223, 0]
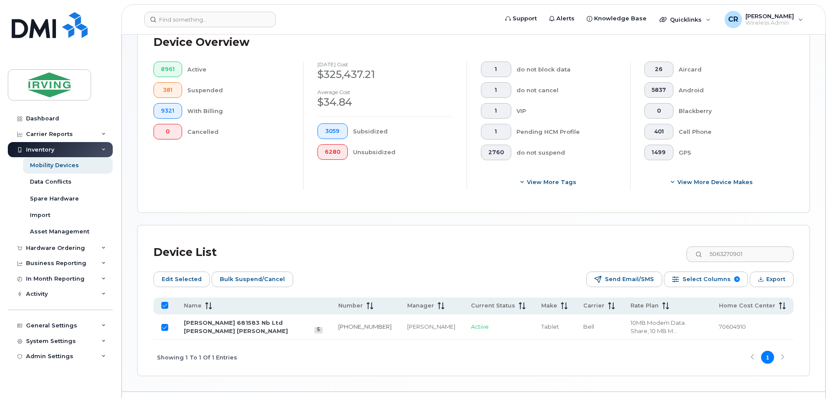
click at [166, 302] on input "All items selected" at bounding box center [164, 305] width 7 height 7
checkbox input "false"
drag, startPoint x: 752, startPoint y: 250, endPoint x: 559, endPoint y: 247, distance: 193.3
click at [559, 247] on div "Device List 5063270901" at bounding box center [473, 252] width 640 height 23
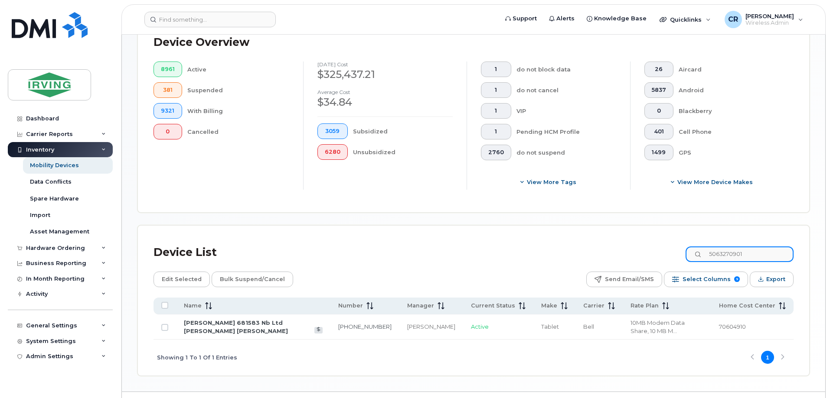
paste input "69734"
type input "5063269734"
click at [168, 324] on input "Row Unselected" at bounding box center [164, 327] width 7 height 7
checkbox input "true"
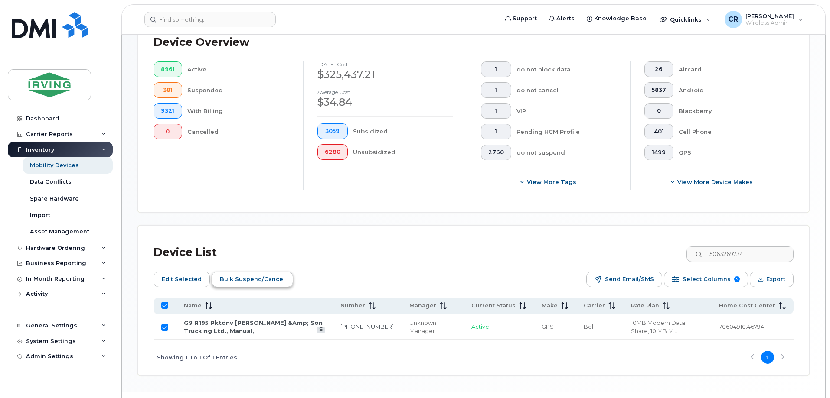
click at [235, 273] on span "Bulk Suspend/Cancel" at bounding box center [252, 279] width 65 height 13
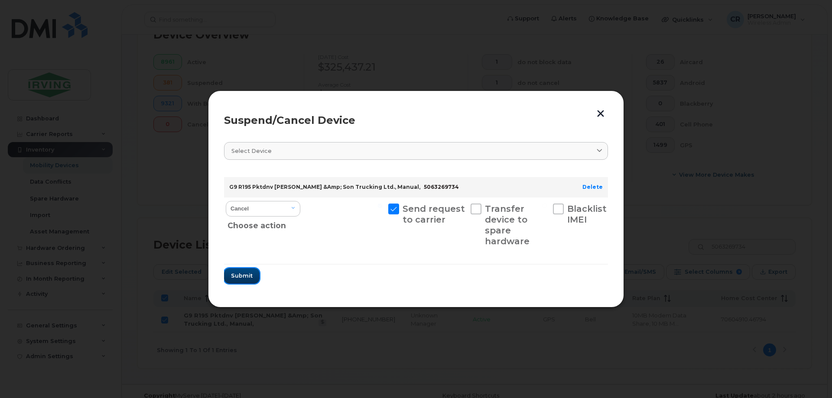
click at [235, 280] on span "Submit" at bounding box center [242, 276] width 22 height 8
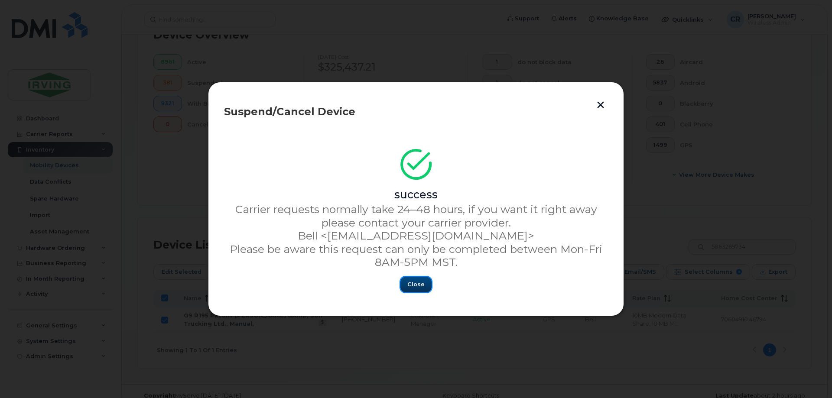
click at [419, 277] on button "Close" at bounding box center [415, 285] width 31 height 16
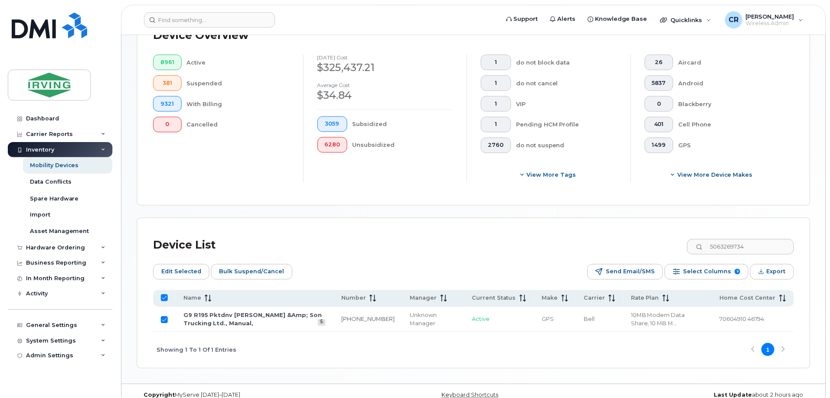
scroll to position [223, 0]
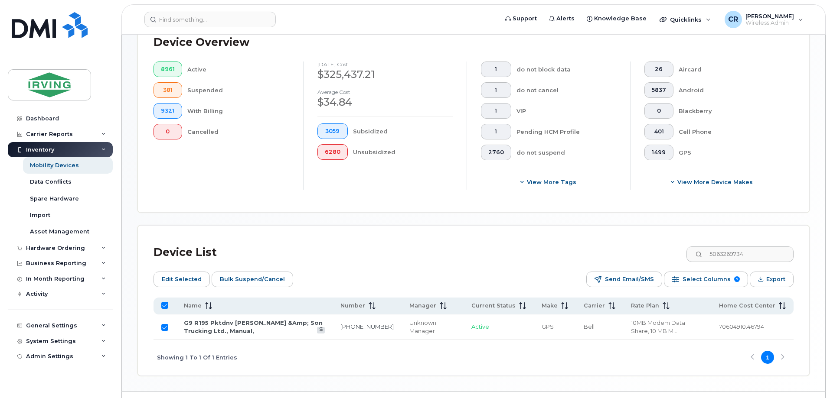
click at [165, 302] on input "All items selected" at bounding box center [164, 305] width 7 height 7
checkbox input "false"
drag, startPoint x: 761, startPoint y: 248, endPoint x: 515, endPoint y: 258, distance: 246.4
click at [515, 258] on div "Device List 5063269734 Edit Selected Bulk Suspend/Cancel Send Email/SMS Select …" at bounding box center [473, 308] width 640 height 134
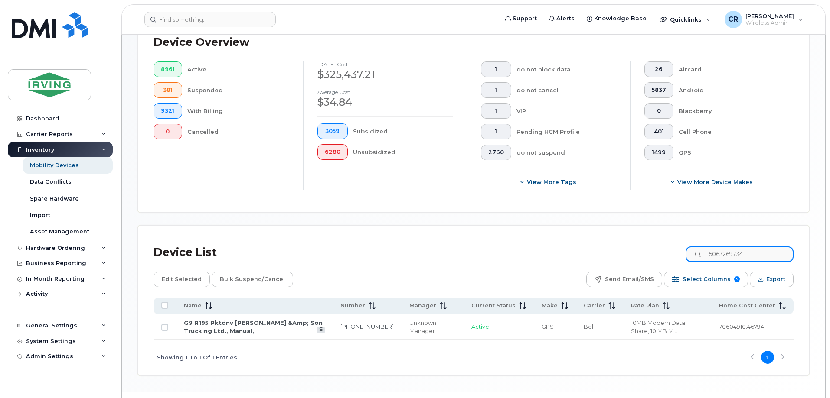
paste input "75011"
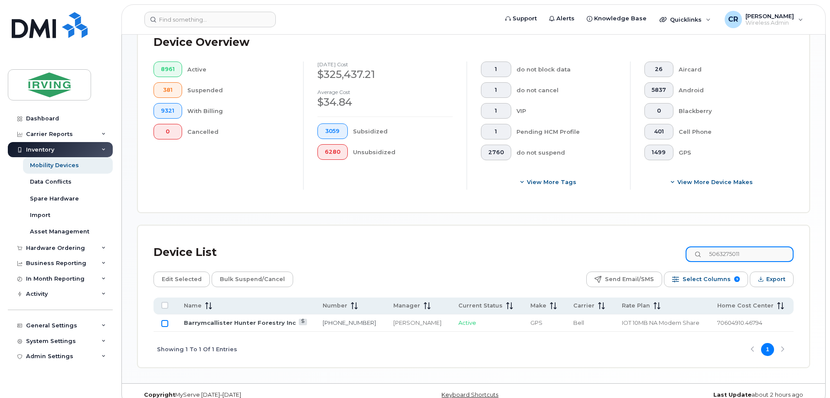
type input "5063275011"
click at [164, 320] on input "Row Unselected" at bounding box center [164, 323] width 7 height 7
checkbox input "true"
click at [238, 273] on span "Bulk Suspend/Cancel" at bounding box center [252, 279] width 65 height 13
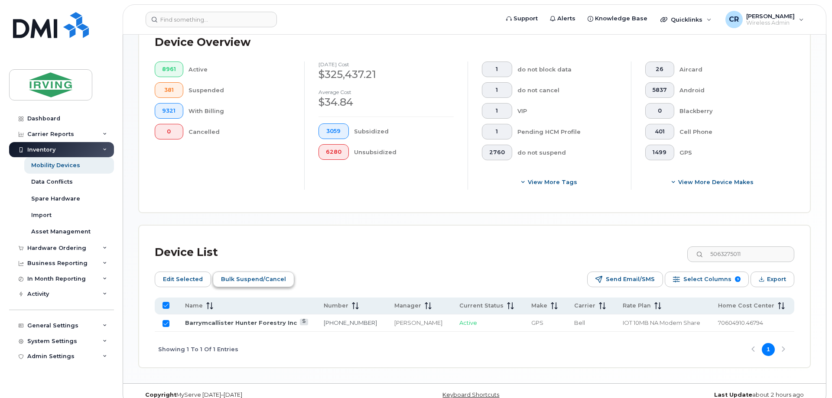
scroll to position [231, 0]
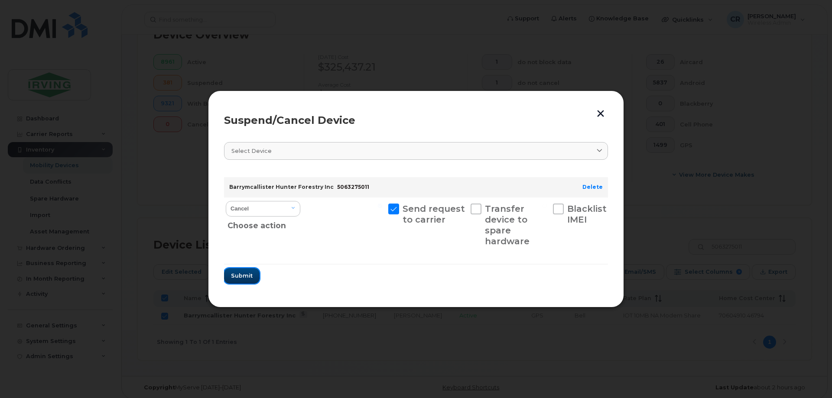
click at [241, 274] on span "Submit" at bounding box center [242, 276] width 22 height 8
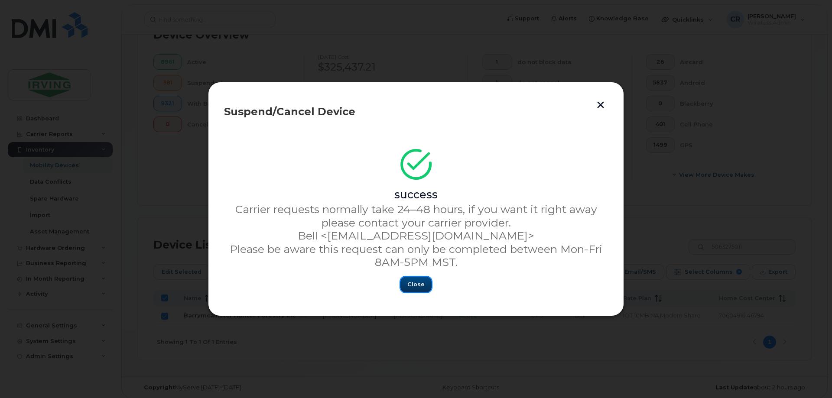
click at [416, 283] on span "Close" at bounding box center [415, 284] width 17 height 8
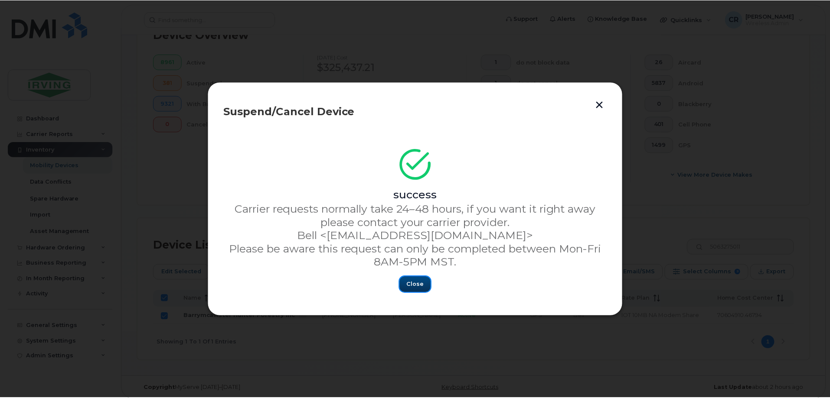
scroll to position [223, 0]
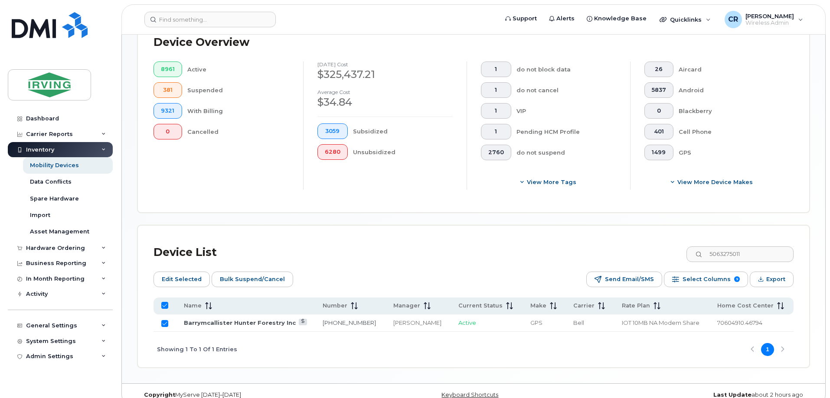
click at [315, 303] on th at bounding box center [350, 306] width 71 height 17
click at [165, 302] on input "All items selected" at bounding box center [164, 305] width 7 height 7
checkbox input "false"
drag, startPoint x: 763, startPoint y: 243, endPoint x: 576, endPoint y: 248, distance: 187.3
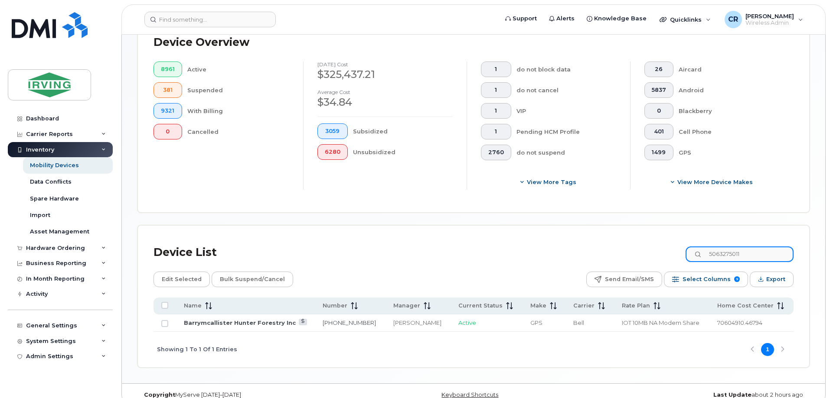
click at [581, 245] on div "Device List 5063275011" at bounding box center [473, 252] width 640 height 23
paste input "69106"
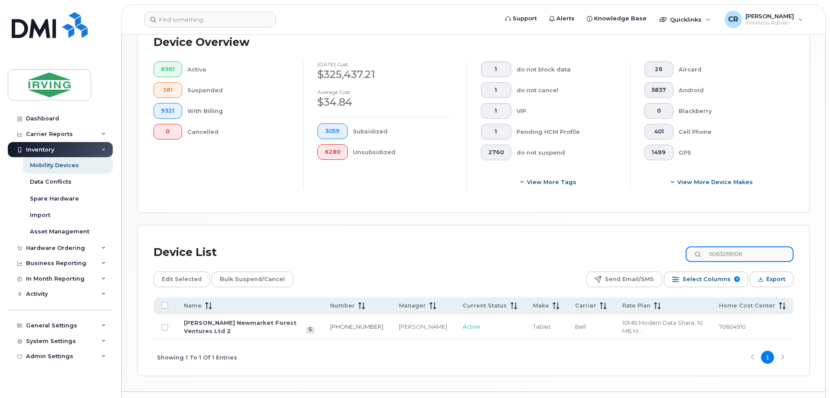
type input "5063269106"
click at [163, 316] on td at bounding box center [164, 327] width 23 height 25
click at [164, 324] on input "Row Unselected" at bounding box center [164, 327] width 7 height 7
checkbox input "true"
click at [242, 274] on span "Bulk Suspend/Cancel" at bounding box center [252, 279] width 65 height 13
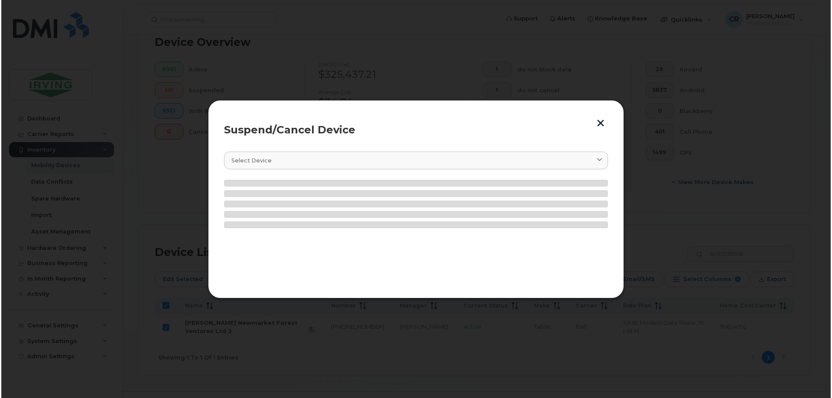
scroll to position [231, 0]
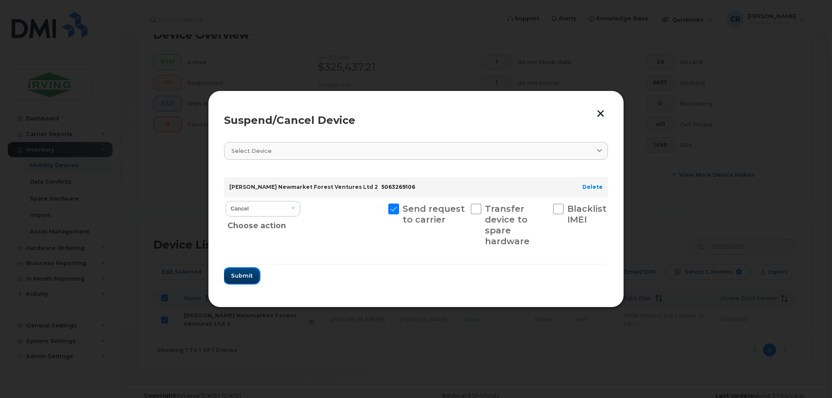
click at [246, 278] on span "Submit" at bounding box center [242, 276] width 22 height 8
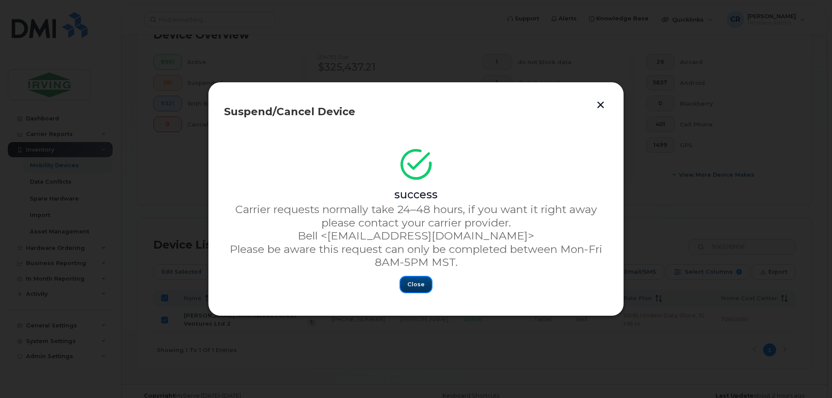
click at [419, 286] on span "Close" at bounding box center [415, 284] width 17 height 8
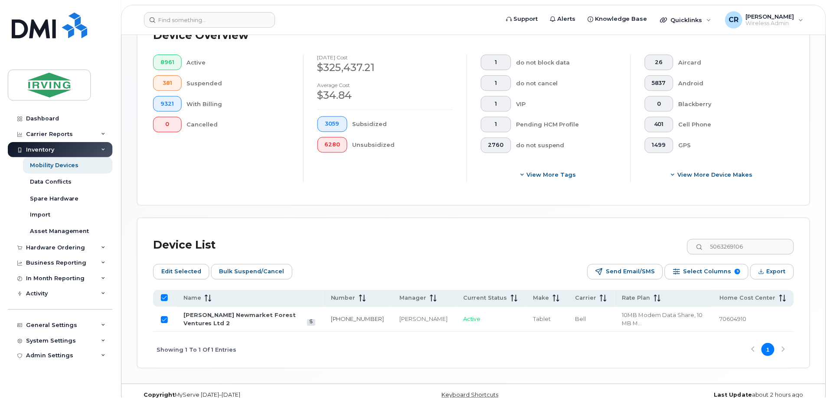
scroll to position [223, 0]
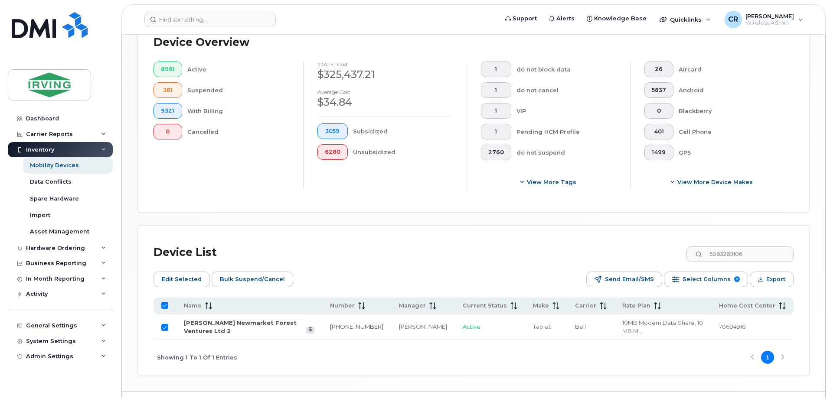
click at [163, 302] on input "All items selected" at bounding box center [164, 305] width 7 height 7
checkbox input "false"
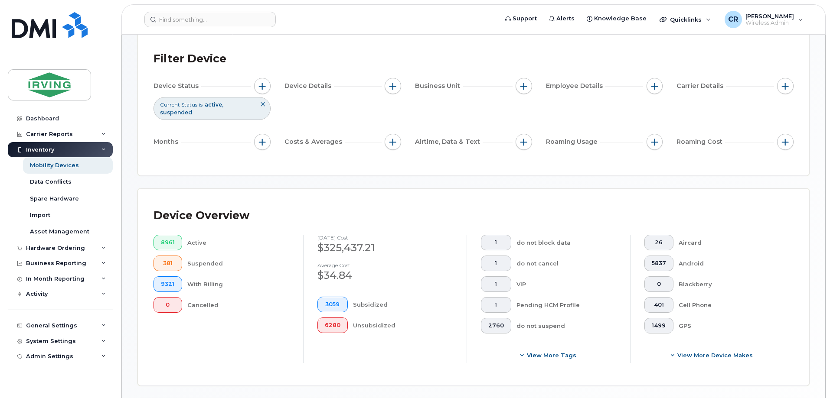
scroll to position [0, 0]
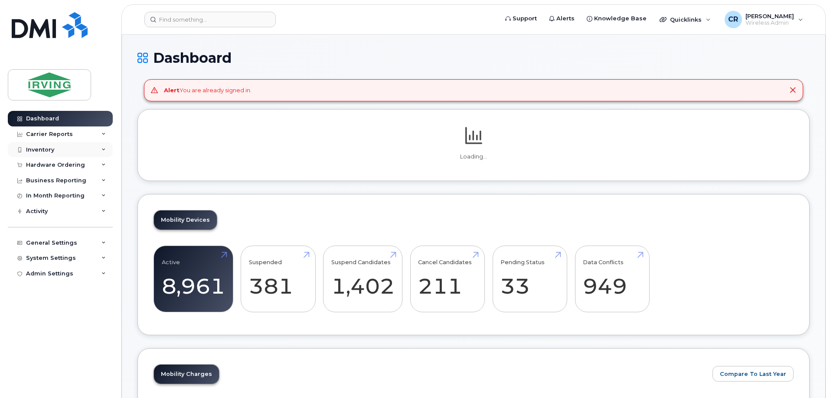
click at [36, 149] on div "Inventory" at bounding box center [40, 149] width 28 height 7
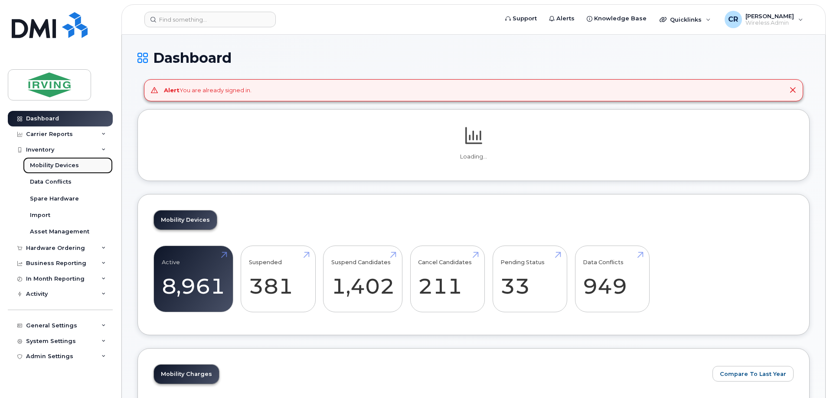
click at [38, 162] on div "Mobility Devices" at bounding box center [54, 166] width 49 height 8
